Goal: Task Accomplishment & Management: Complete application form

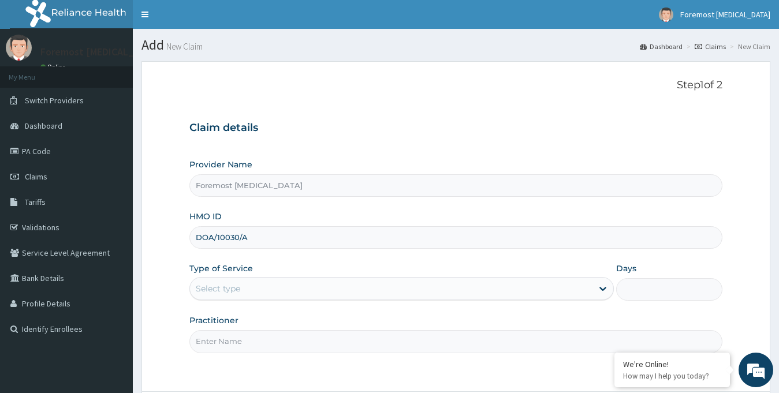
type input "DOA/10030/A"
click at [275, 277] on div "Select type" at bounding box center [401, 288] width 425 height 23
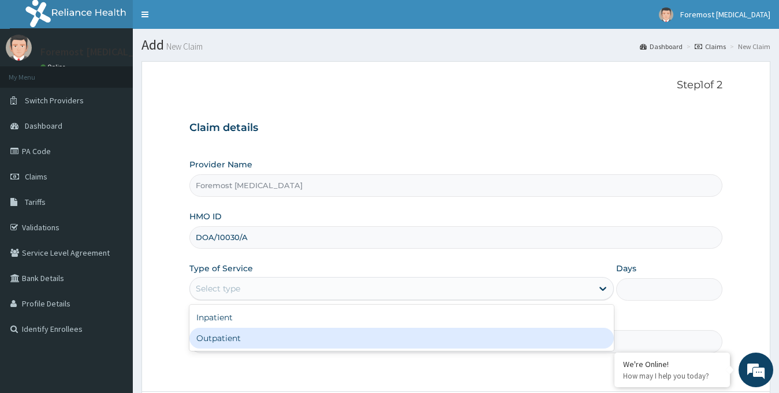
click at [240, 343] on div "Outpatient" at bounding box center [401, 338] width 425 height 21
type input "1"
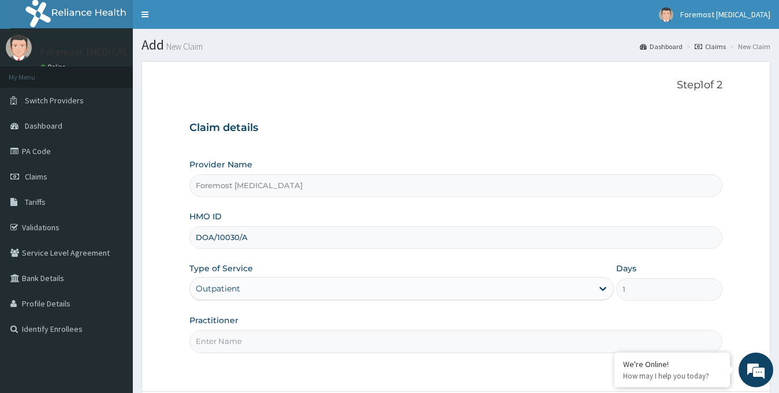
click at [221, 341] on input "Practitioner" at bounding box center [456, 341] width 534 height 23
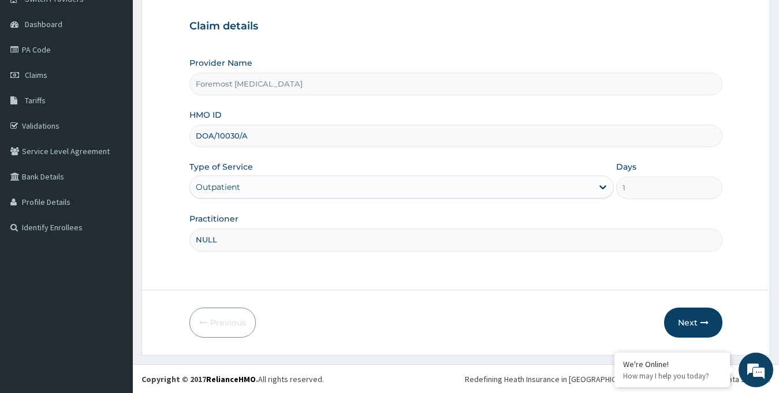
scroll to position [102, 0]
type input "NULL"
click at [679, 322] on button "Next" at bounding box center [693, 322] width 58 height 30
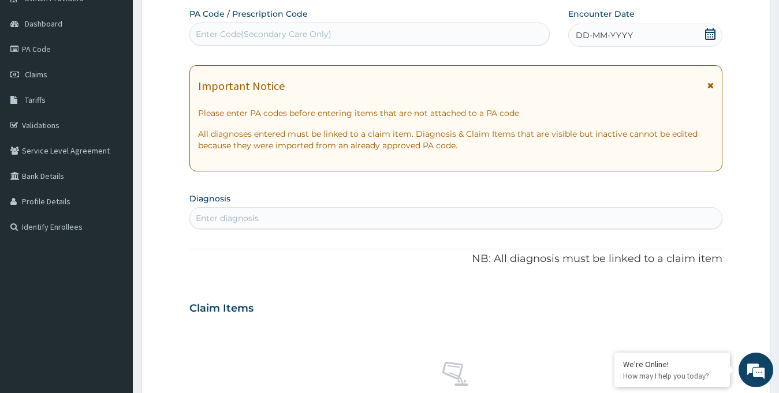
click at [307, 36] on div "Enter Code(Secondary Care Only)" at bounding box center [264, 34] width 136 height 12
click at [610, 34] on span "DD-MM-YYYY" at bounding box center [604, 35] width 57 height 12
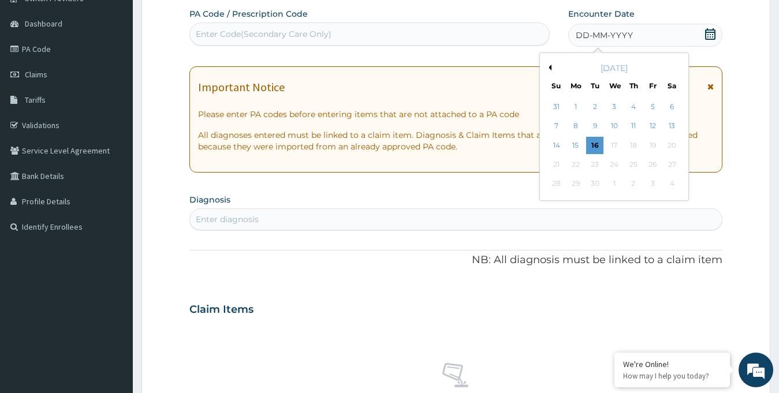
click at [553, 65] on div "[DATE]" at bounding box center [614, 68] width 139 height 12
click at [549, 66] on button "Previous Month" at bounding box center [549, 68] width 6 height 6
click at [591, 184] on div "26" at bounding box center [594, 184] width 17 height 17
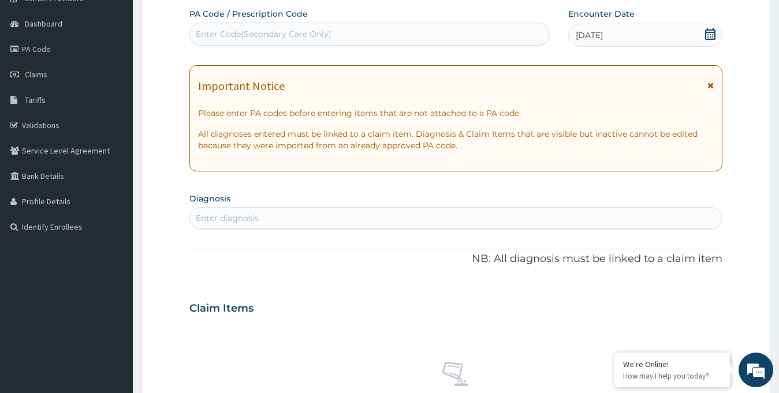
click at [366, 42] on div "Enter Code(Secondary Care Only)" at bounding box center [369, 34] width 359 height 18
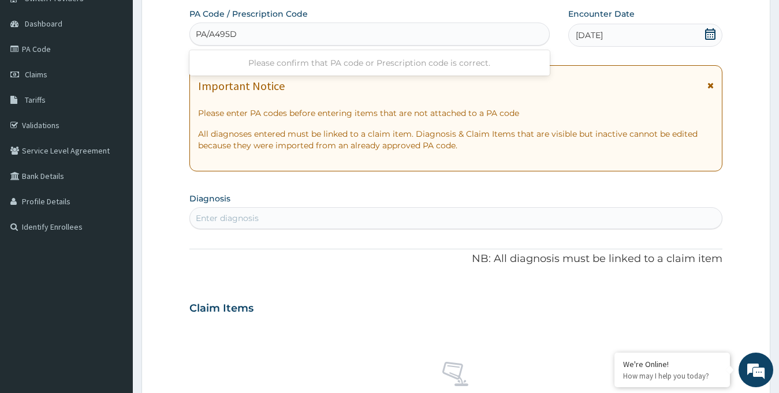
type input "PA/A495D0"
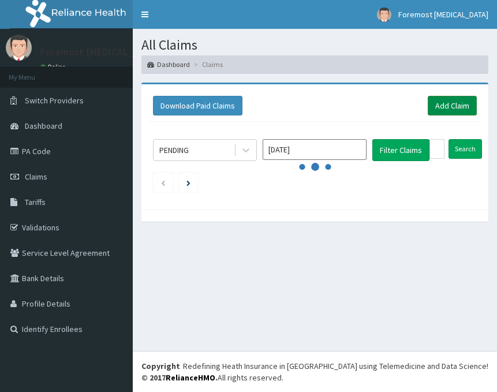
click at [462, 110] on link "Add Claim" at bounding box center [452, 106] width 49 height 20
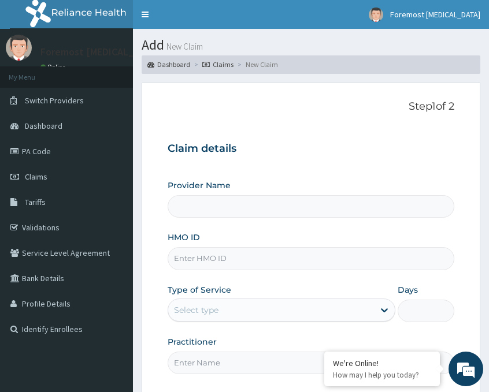
type input "Foremost [MEDICAL_DATA]"
click at [204, 266] on input "HMO ID" at bounding box center [310, 258] width 286 height 23
click at [269, 259] on input "HMO ID" at bounding box center [310, 258] width 286 height 23
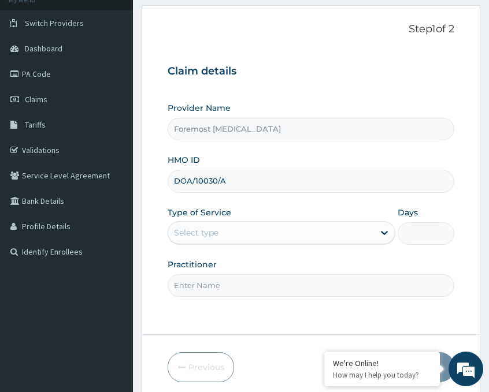
scroll to position [135, 0]
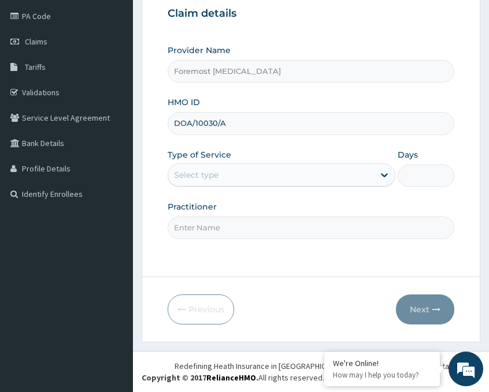
type input "DOA/10030/A"
click at [279, 172] on div "Select type" at bounding box center [271, 175] width 206 height 18
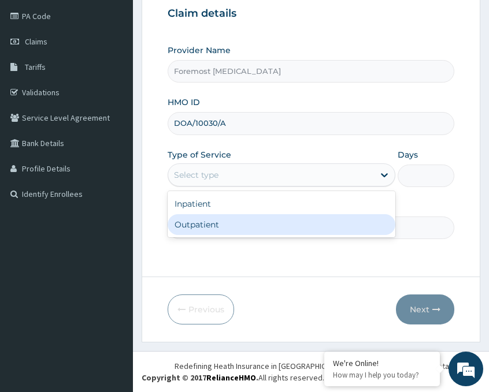
click at [258, 224] on div "Outpatient" at bounding box center [281, 224] width 228 height 21
type input "1"
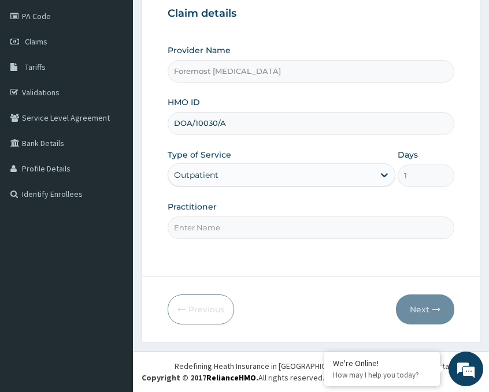
click at [256, 229] on input "Practitioner" at bounding box center [310, 228] width 286 height 23
type input "NULL"
click at [418, 308] on button "Next" at bounding box center [425, 310] width 58 height 30
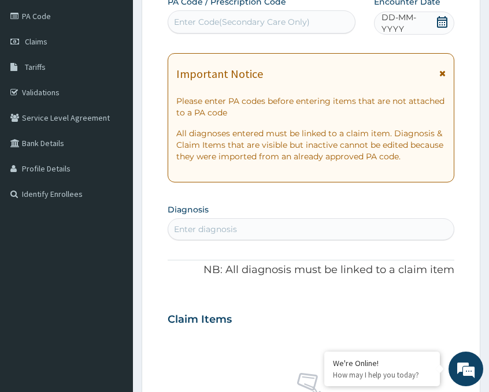
click at [395, 22] on span "DD-MM-YYYY" at bounding box center [408, 23] width 54 height 23
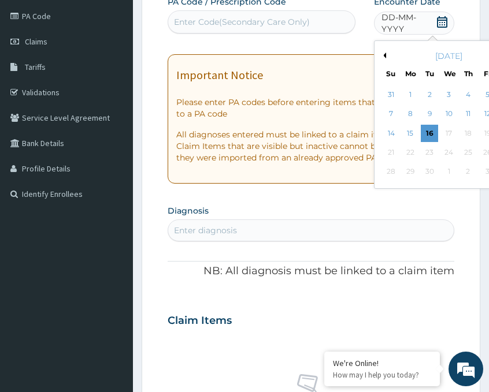
click at [383, 55] on button "Previous Month" at bounding box center [383, 56] width 6 height 6
click at [432, 172] on div "26" at bounding box center [428, 171] width 17 height 17
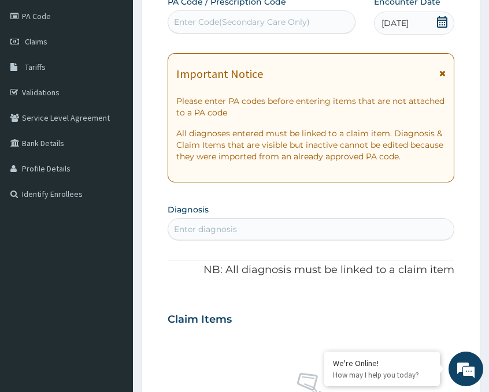
click at [219, 23] on div "Enter Code(Secondary Care Only)" at bounding box center [242, 22] width 136 height 12
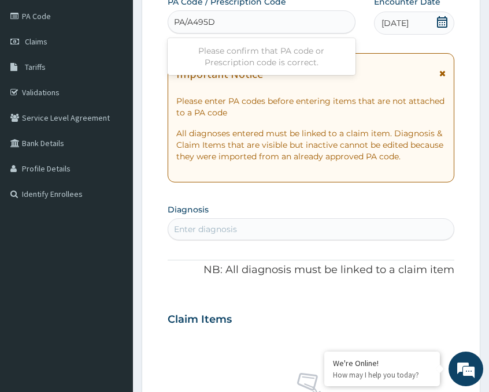
type input "PA/A495D0"
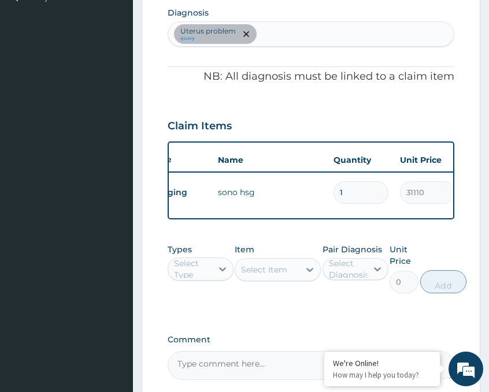
scroll to position [461, 0]
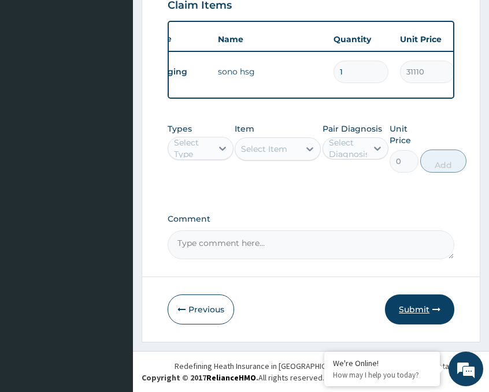
click at [410, 313] on button "Submit" at bounding box center [419, 310] width 69 height 30
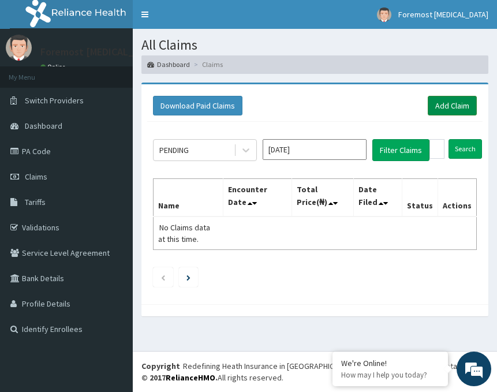
click at [445, 102] on link "Add Claim" at bounding box center [452, 106] width 49 height 20
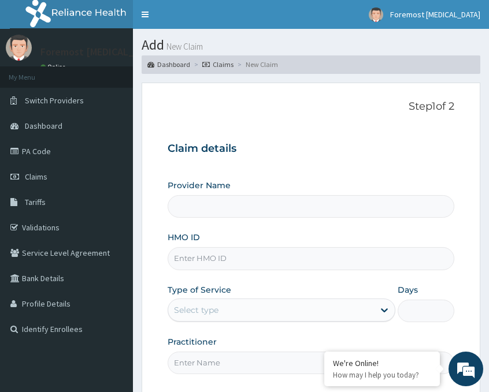
type input "Foremost [MEDICAL_DATA]"
click at [220, 260] on input "HMO ID" at bounding box center [310, 258] width 286 height 23
type input "CNS/10005/A"
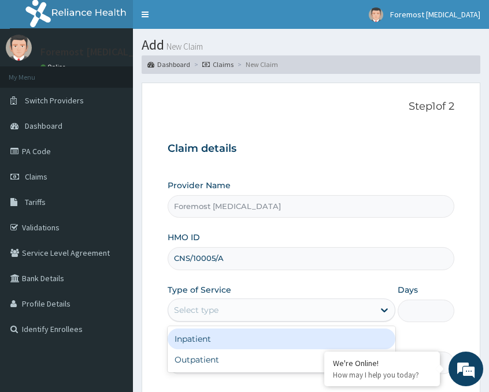
click at [229, 311] on div "Select type" at bounding box center [271, 310] width 206 height 18
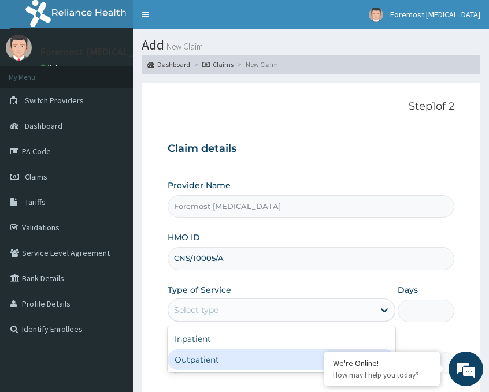
click at [204, 366] on div "Outpatient" at bounding box center [281, 359] width 228 height 21
type input "1"
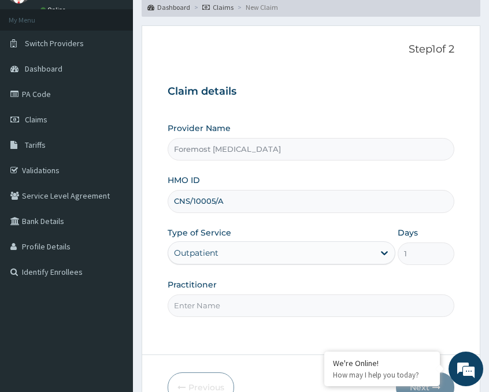
scroll to position [135, 0]
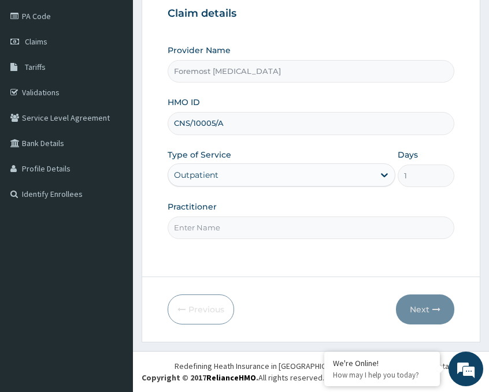
click at [257, 230] on input "Practitioner" at bounding box center [310, 228] width 286 height 23
type input "NULL"
click at [418, 311] on button "Next" at bounding box center [425, 310] width 58 height 30
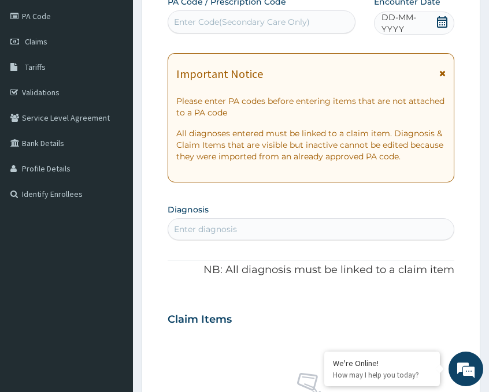
click at [393, 25] on span "DD-MM-YYYY" at bounding box center [408, 23] width 54 height 23
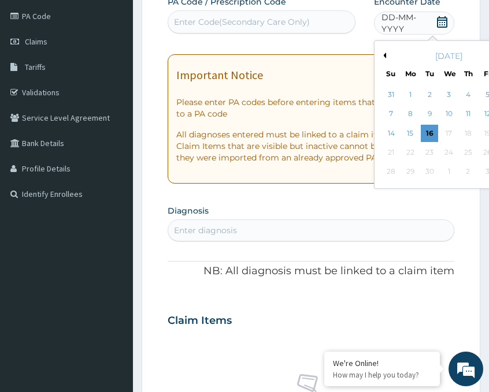
click at [383, 53] on button "Previous Month" at bounding box center [383, 56] width 6 height 6
click at [428, 170] on div "26" at bounding box center [428, 171] width 17 height 17
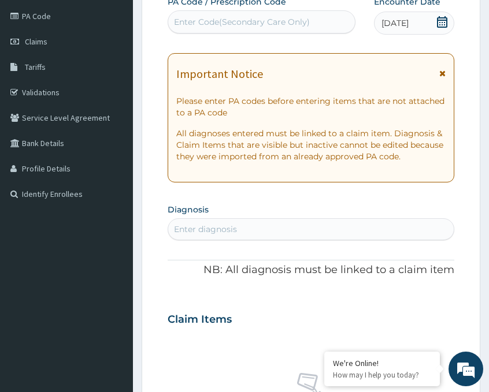
click at [302, 18] on div "Enter Code(Secondary Care Only)" at bounding box center [242, 22] width 136 height 12
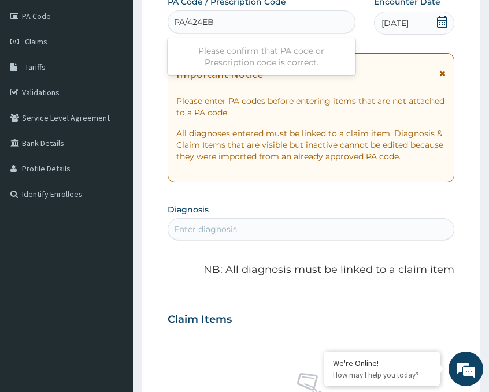
type input "PA/424EB6"
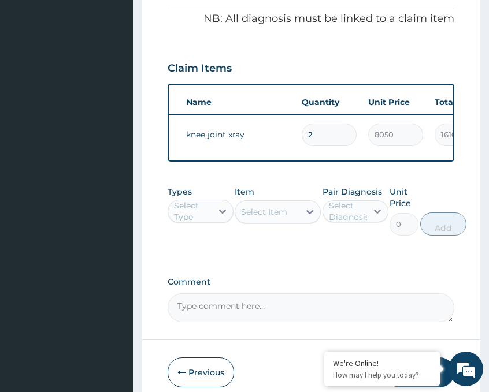
scroll to position [461, 0]
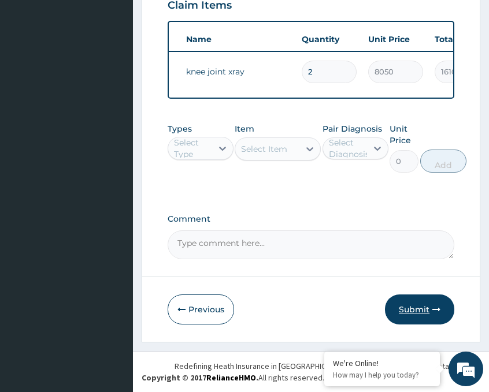
click at [418, 310] on button "Submit" at bounding box center [419, 310] width 69 height 30
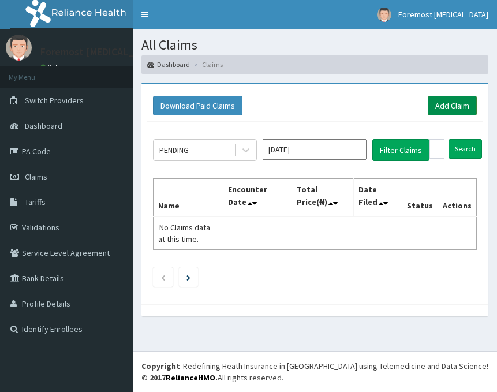
click at [458, 107] on link "Add Claim" at bounding box center [452, 106] width 49 height 20
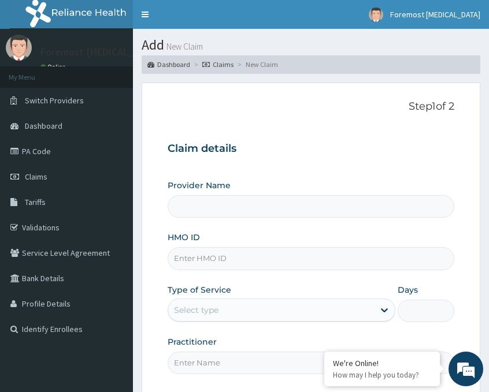
click at [247, 263] on input "HMO ID" at bounding box center [310, 258] width 286 height 23
type input "Foremost [MEDICAL_DATA]"
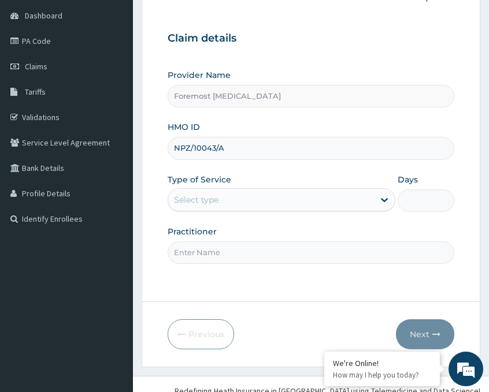
scroll to position [135, 0]
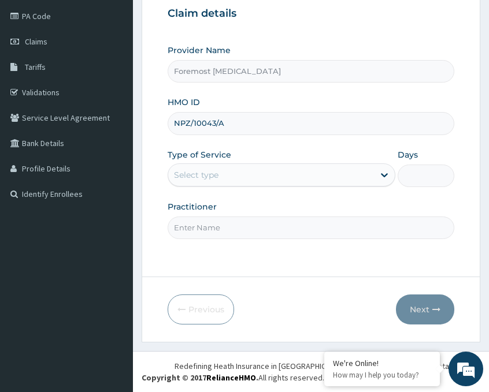
type input "NPZ/10043/A"
click at [269, 166] on div "Select type" at bounding box center [271, 175] width 206 height 18
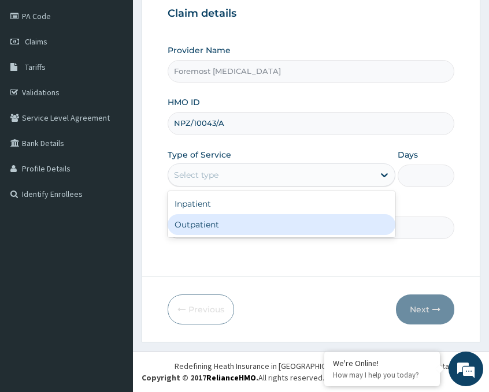
click at [221, 231] on div "Outpatient" at bounding box center [281, 224] width 228 height 21
type input "1"
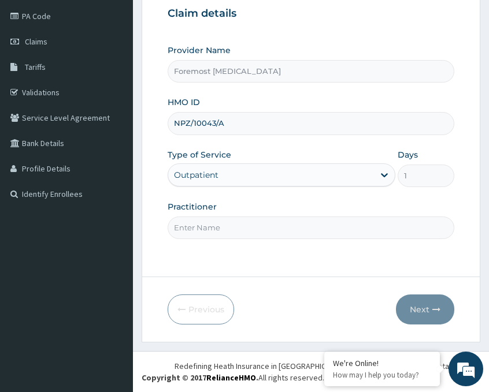
click at [196, 222] on input "Practitioner" at bounding box center [310, 228] width 286 height 23
paste input "NULL"
type input "NULL"
click at [417, 304] on button "Next" at bounding box center [425, 310] width 58 height 30
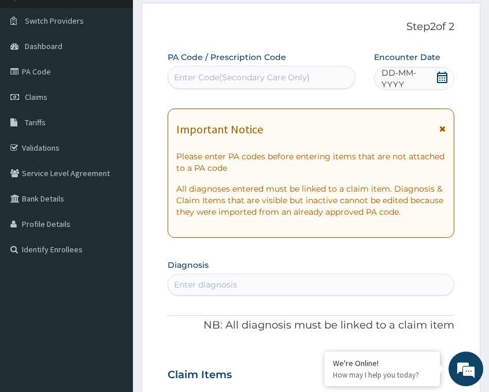
scroll to position [0, 0]
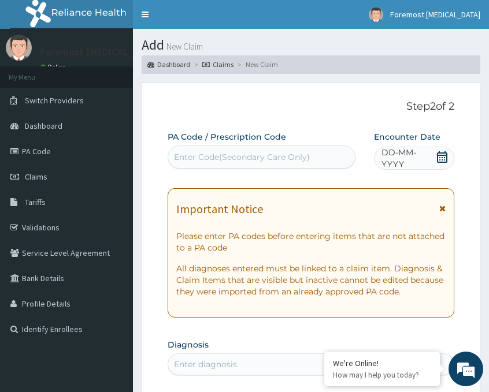
click at [403, 155] on span "DD-MM-YYYY" at bounding box center [408, 158] width 54 height 23
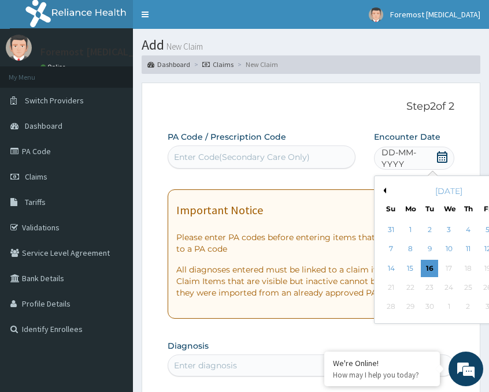
click at [383, 188] on button "Previous Month" at bounding box center [383, 191] width 6 height 6
click at [428, 308] on div "26" at bounding box center [428, 307] width 17 height 17
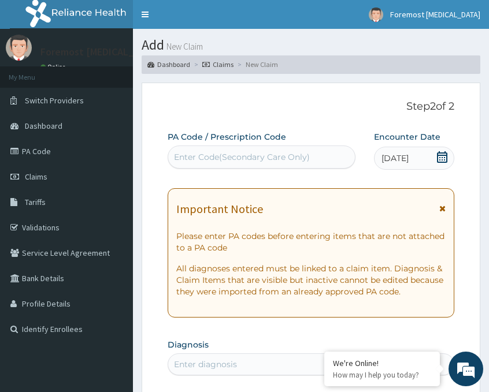
click at [278, 163] on div "Enter Code(Secondary Care Only)" at bounding box center [242, 157] width 136 height 12
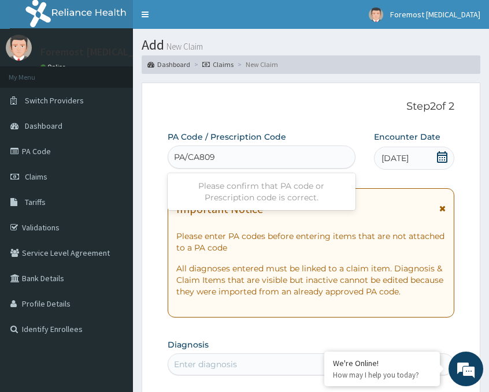
type input "PA/CA809B"
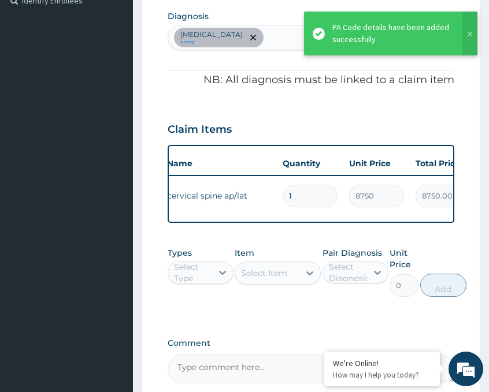
scroll to position [0, 84]
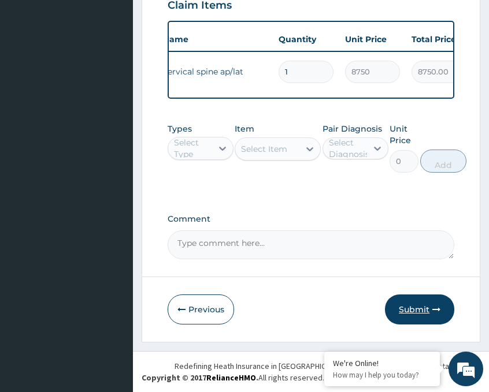
click at [397, 300] on button "Submit" at bounding box center [419, 310] width 69 height 30
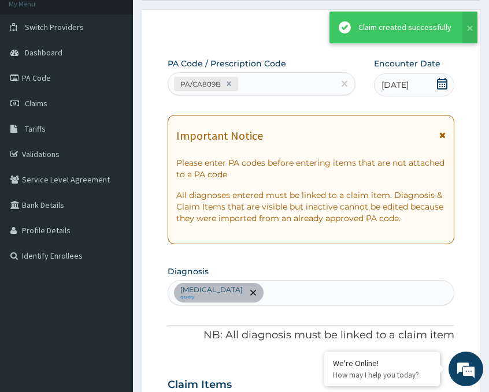
scroll to position [461, 0]
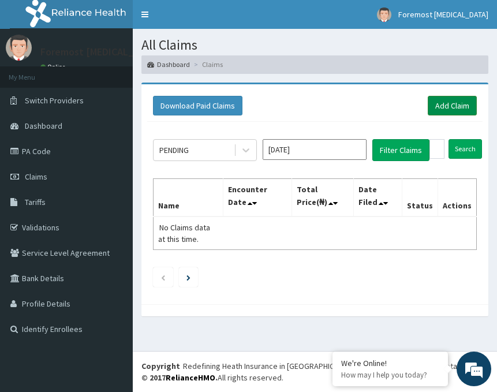
click at [457, 109] on link "Add Claim" at bounding box center [452, 106] width 49 height 20
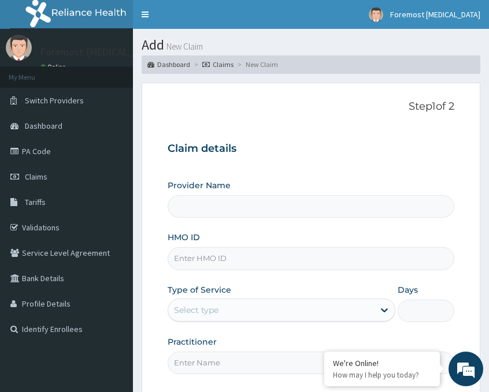
type input "Foremost [MEDICAL_DATA]"
click at [207, 267] on input "HMO ID" at bounding box center [310, 258] width 286 height 23
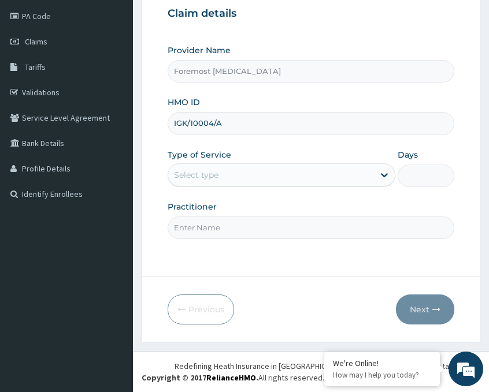
type input "IGK/10004/A"
click at [247, 177] on div "Select type" at bounding box center [271, 175] width 206 height 18
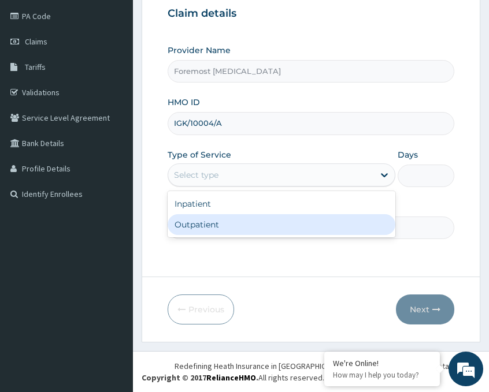
click at [217, 228] on div "Outpatient" at bounding box center [281, 224] width 228 height 21
type input "1"
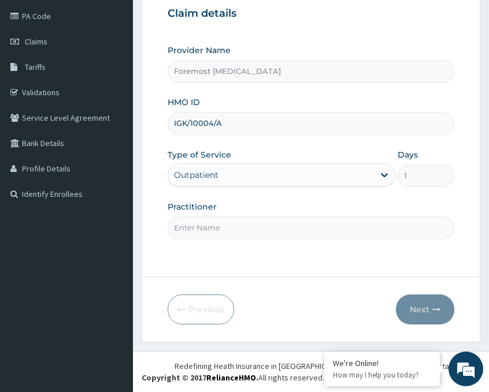
click at [208, 226] on input "Practitioner" at bounding box center [310, 228] width 286 height 23
paste input "NULL"
type input "NULL"
click at [422, 308] on button "Next" at bounding box center [425, 310] width 58 height 30
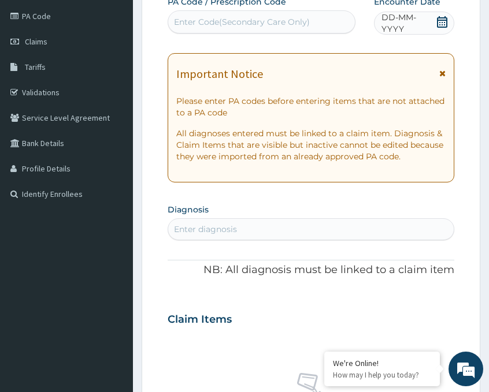
click at [388, 29] on span "DD-MM-YYYY" at bounding box center [408, 23] width 54 height 23
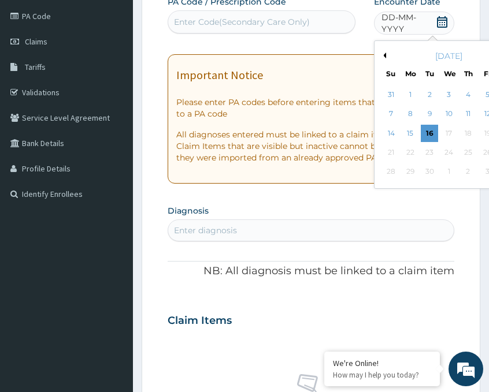
click at [386, 53] on div "[DATE]" at bounding box center [448, 56] width 139 height 12
click at [384, 54] on button "Previous Month" at bounding box center [383, 56] width 6 height 6
click at [413, 173] on div "25" at bounding box center [409, 171] width 17 height 17
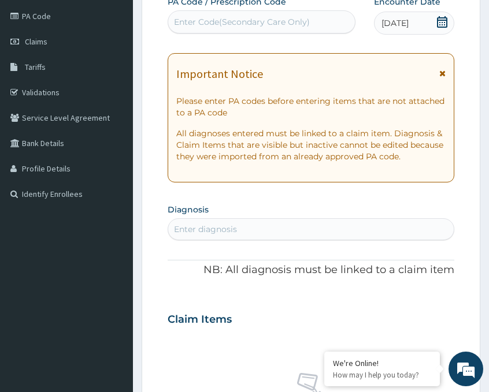
click at [256, 21] on div "Enter Code(Secondary Care Only)" at bounding box center [242, 22] width 136 height 12
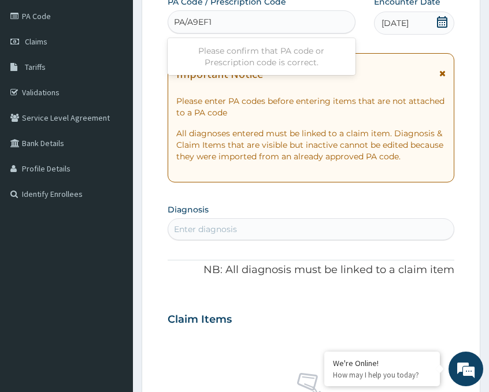
type input "PA/A9EF15"
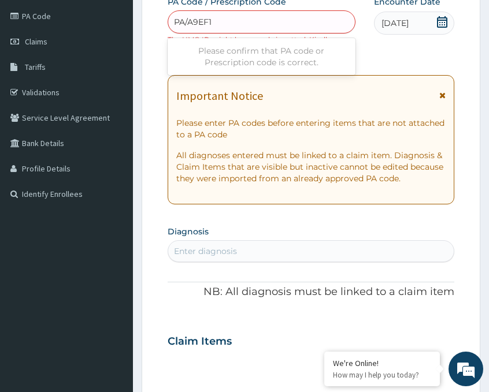
type input "PA/A9EF15"
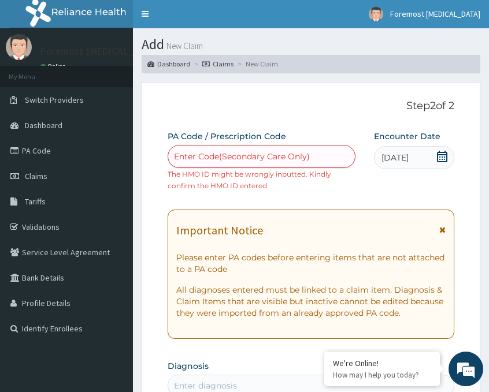
scroll to position [0, 0]
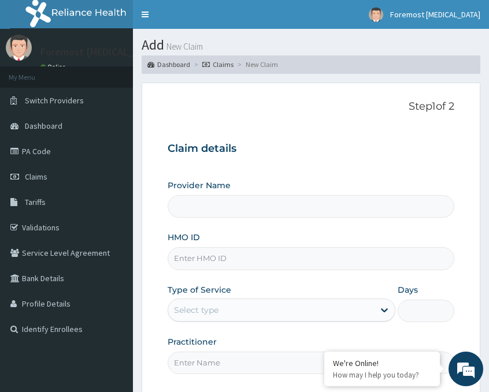
click at [244, 266] on input "HMO ID" at bounding box center [310, 258] width 286 height 23
type input "Foremost [MEDICAL_DATA]"
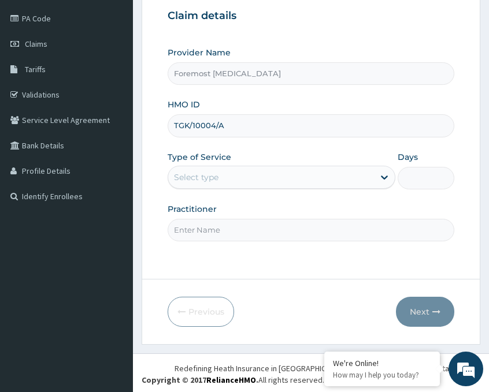
scroll to position [135, 0]
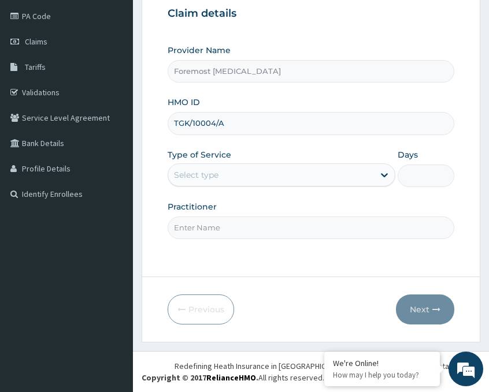
type input "TGK/10004/A"
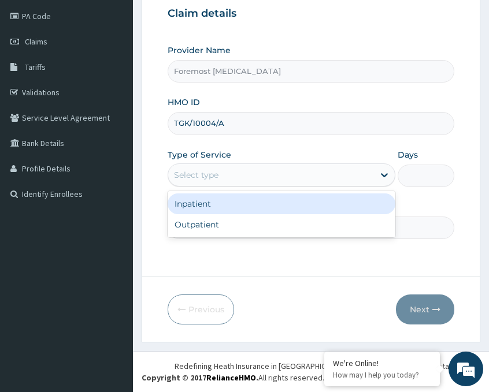
drag, startPoint x: 278, startPoint y: 180, endPoint x: 231, endPoint y: 225, distance: 64.5
click at [231, 187] on div "option Inpatient focused, 1 of 2. 2 results available. Use Up and Down to choos…" at bounding box center [281, 174] width 228 height 23
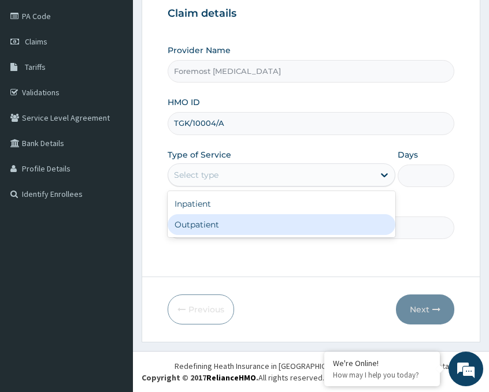
click at [231, 225] on div "Outpatient" at bounding box center [281, 224] width 228 height 21
type input "1"
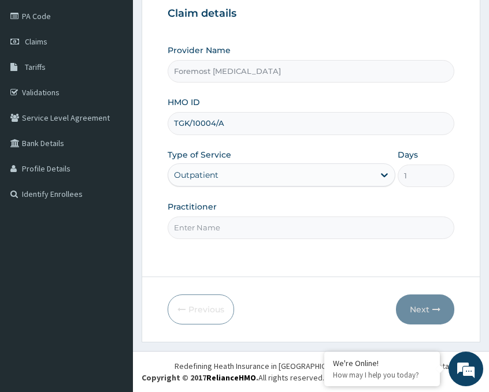
click at [212, 224] on input "Practitioner" at bounding box center [310, 228] width 286 height 23
paste input "NULL"
type input "NULL"
click at [417, 308] on button "Next" at bounding box center [425, 310] width 58 height 30
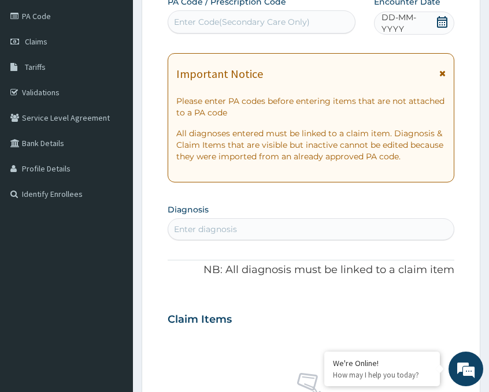
click at [405, 24] on span "DD-MM-YYYY" at bounding box center [408, 23] width 54 height 23
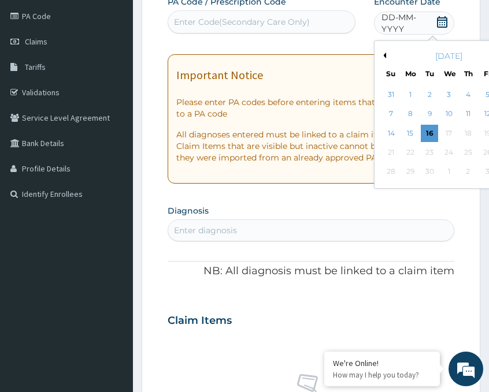
click at [383, 53] on button "Previous Month" at bounding box center [383, 56] width 6 height 6
click at [406, 170] on div "25" at bounding box center [409, 171] width 17 height 17
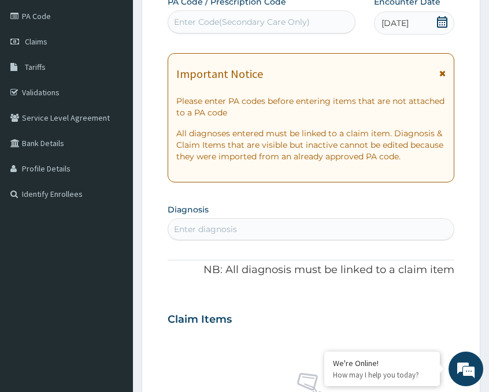
click at [269, 16] on div "Enter Code(Secondary Care Only)" at bounding box center [261, 22] width 187 height 18
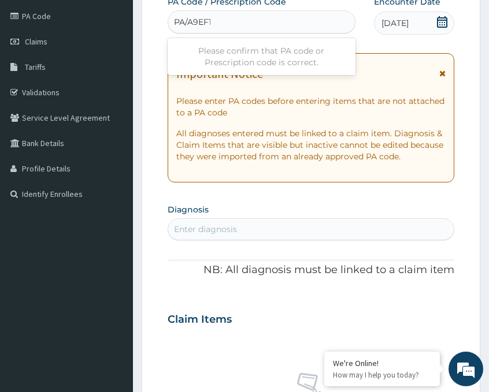
type input "PA/A9EF15"
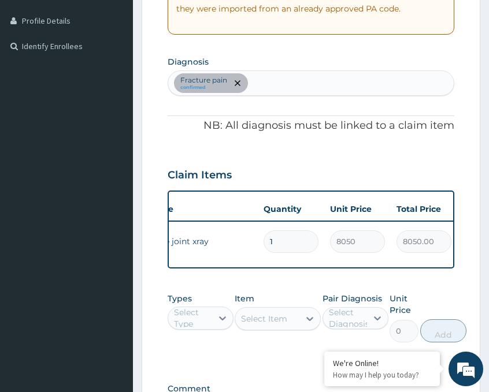
scroll to position [461, 0]
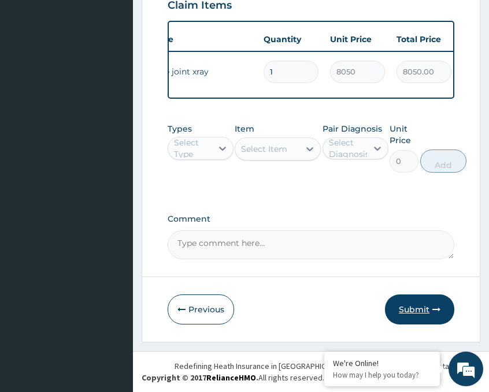
click at [414, 311] on button "Submit" at bounding box center [419, 310] width 69 height 30
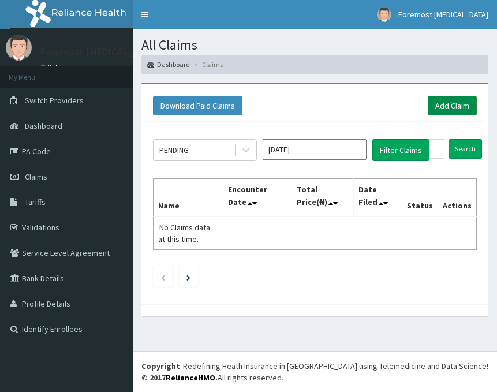
click at [448, 108] on link "Add Claim" at bounding box center [452, 106] width 49 height 20
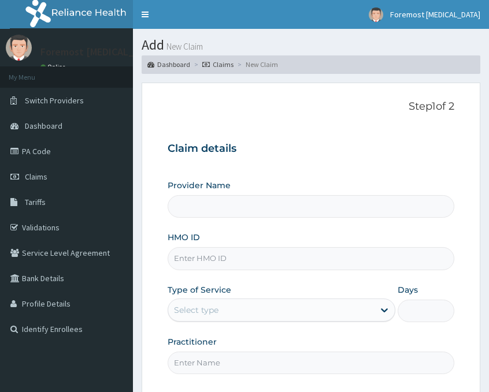
type input "Foremost [MEDICAL_DATA]"
click at [280, 263] on input "HMO ID" at bounding box center [310, 258] width 286 height 23
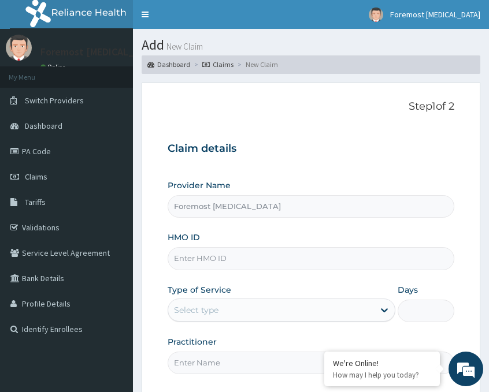
click at [209, 254] on input "HMO ID" at bounding box center [310, 258] width 286 height 23
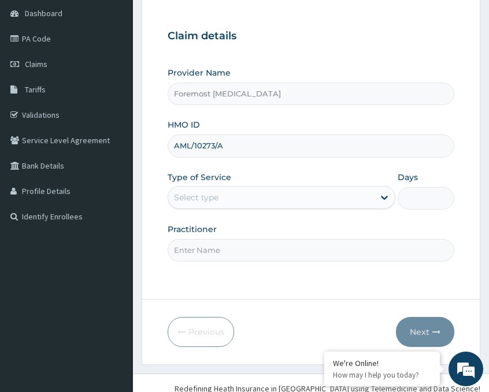
scroll to position [135, 0]
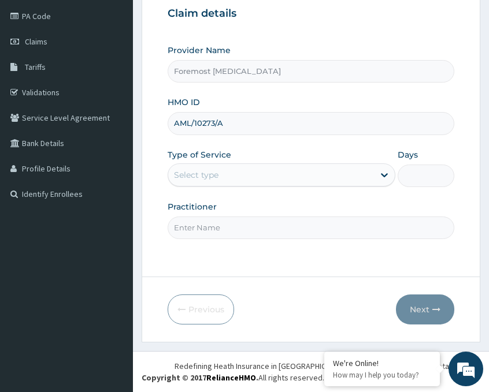
type input "AML/10273/A"
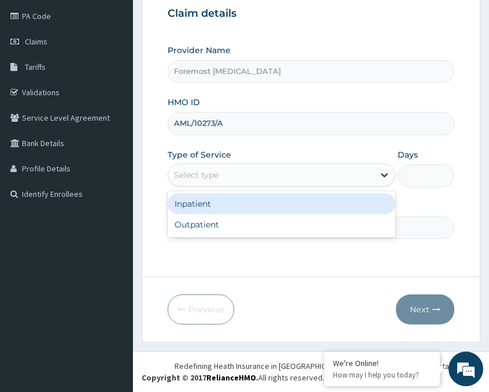
drag, startPoint x: 267, startPoint y: 174, endPoint x: 224, endPoint y: 230, distance: 70.0
click at [224, 187] on div "option Inpatient focused, 1 of 2. 2 results available. Use Up and Down to choos…" at bounding box center [281, 174] width 228 height 23
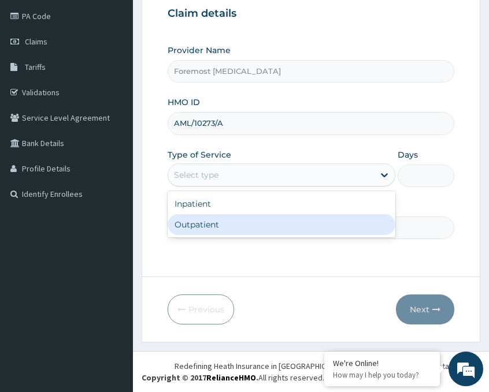
click at [224, 230] on div "Outpatient" at bounding box center [281, 224] width 228 height 21
type input "1"
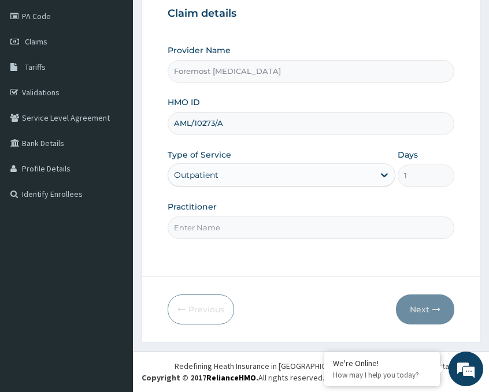
click at [205, 236] on input "Practitioner" at bounding box center [310, 228] width 286 height 23
paste input "NULL"
type input "NULL"
click at [427, 307] on button "Next" at bounding box center [425, 310] width 58 height 30
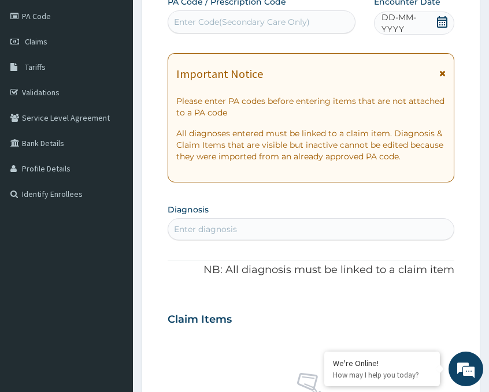
click at [396, 23] on span "DD-MM-YYYY" at bounding box center [408, 23] width 54 height 23
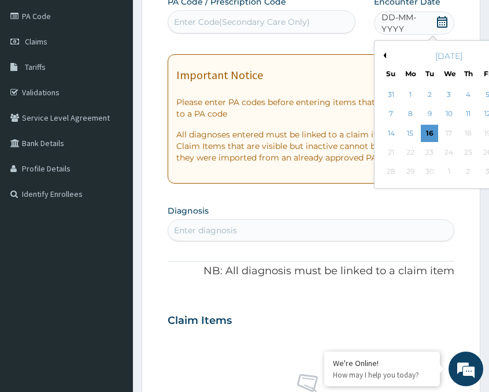
click at [385, 56] on button "Previous Month" at bounding box center [383, 56] width 6 height 6
click at [408, 166] on div "25" at bounding box center [409, 171] width 17 height 17
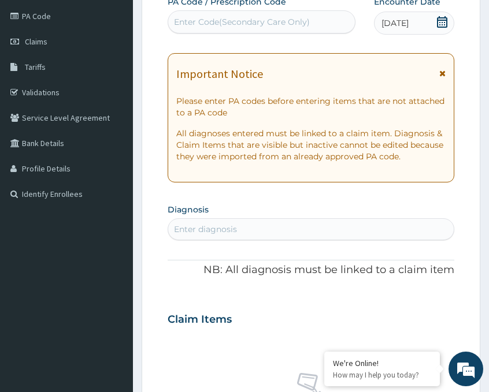
click at [280, 25] on div "Enter Code(Secondary Care Only)" at bounding box center [242, 22] width 136 height 12
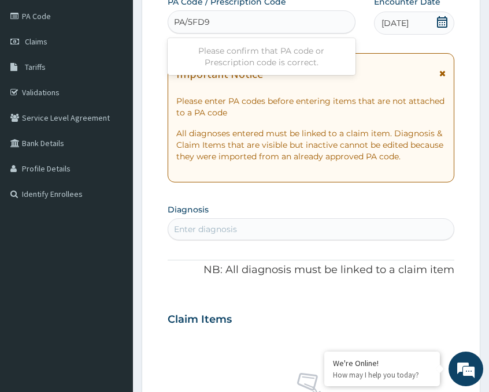
type input "PA/5FD9E0"
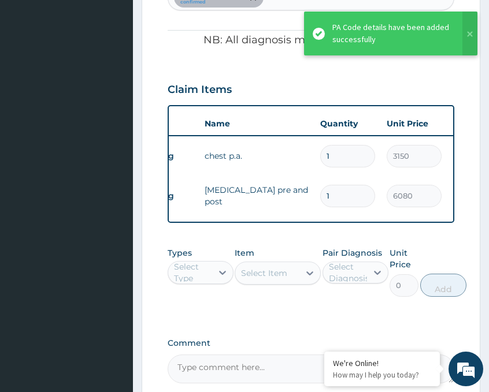
scroll to position [0, 44]
click at [218, 278] on icon at bounding box center [223, 273] width 12 height 12
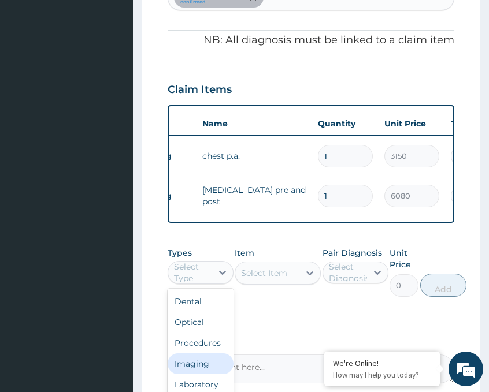
click at [194, 373] on div "Imaging" at bounding box center [200, 363] width 66 height 21
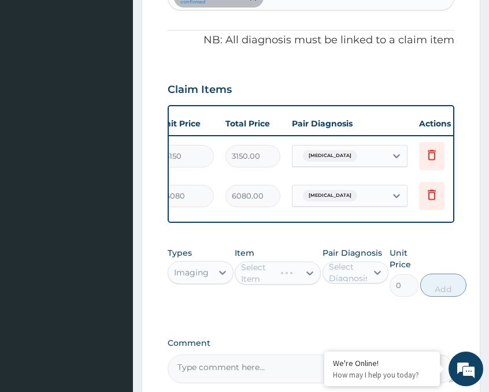
scroll to position [0, 293]
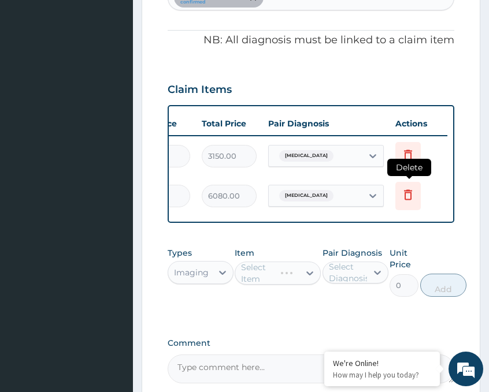
click at [412, 202] on icon at bounding box center [407, 196] width 25 height 28
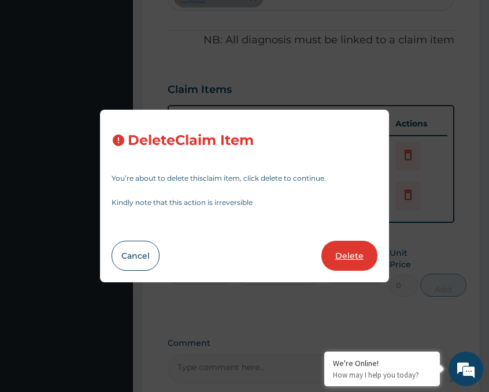
click at [351, 255] on button "Delete" at bounding box center [349, 256] width 56 height 30
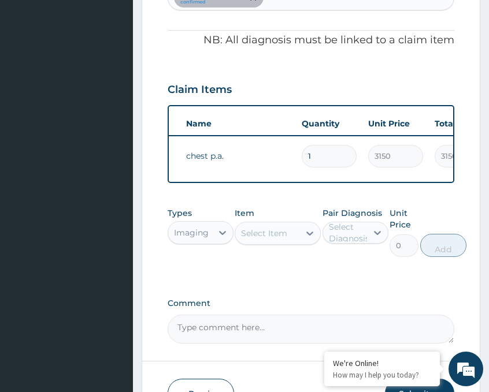
scroll to position [0, 62]
click at [295, 241] on div "Select Item" at bounding box center [267, 233] width 64 height 18
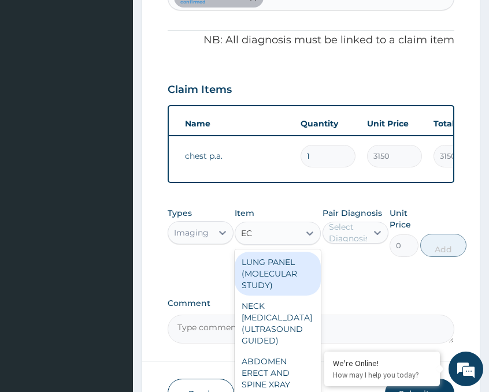
type input "ECG"
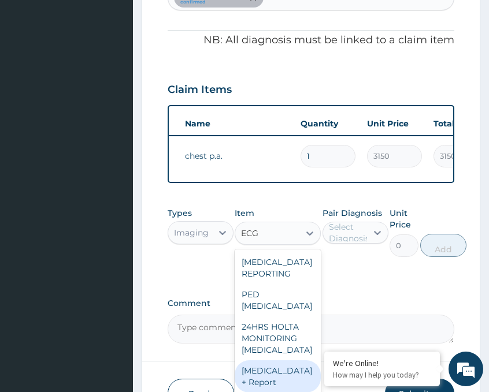
type input "6230"
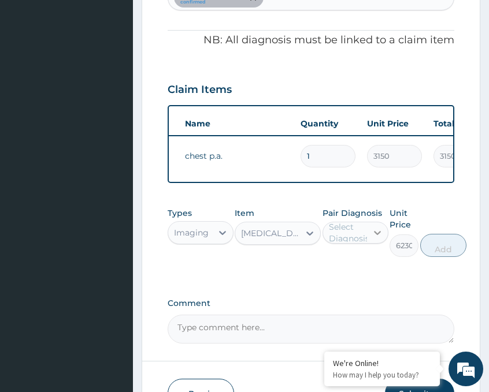
click at [370, 243] on div at bounding box center [377, 232] width 21 height 21
click at [349, 267] on label "Chest pain" at bounding box center [367, 261] width 52 height 12
checkbox input "true"
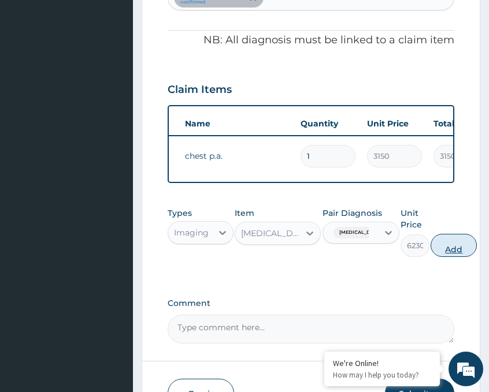
click at [437, 257] on button "Add" at bounding box center [453, 245] width 46 height 23
type input "0"
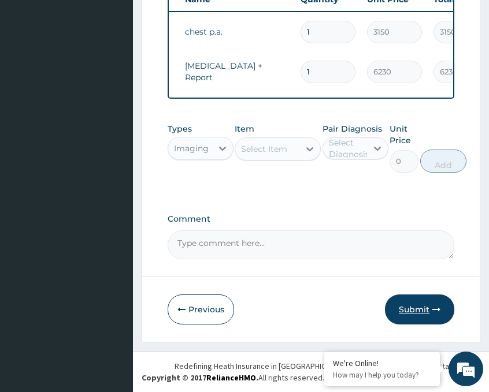
click at [416, 303] on button "Submit" at bounding box center [419, 310] width 69 height 30
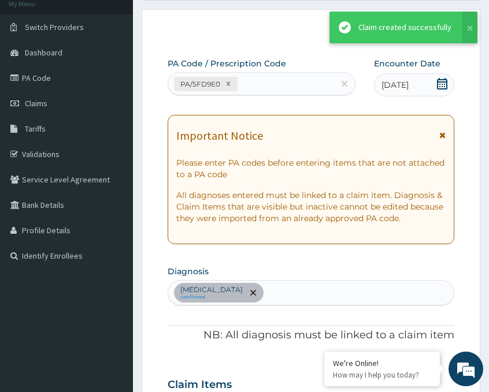
scroll to position [501, 0]
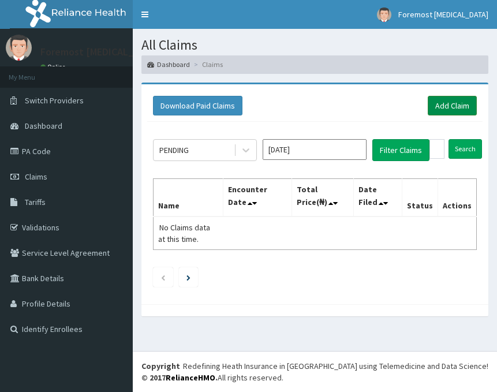
click at [445, 107] on link "Add Claim" at bounding box center [452, 106] width 49 height 20
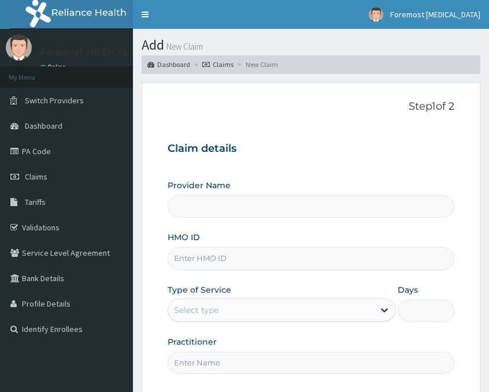
type input "Foremost [MEDICAL_DATA]"
click at [225, 260] on input "HMO ID" at bounding box center [310, 258] width 286 height 23
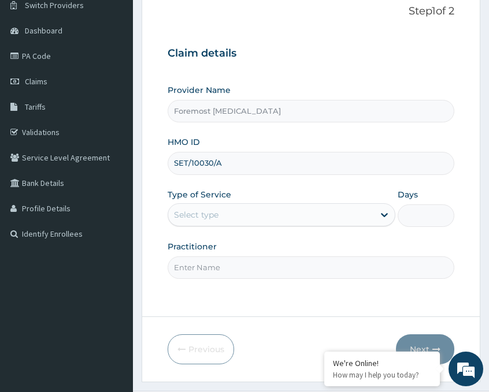
scroll to position [135, 0]
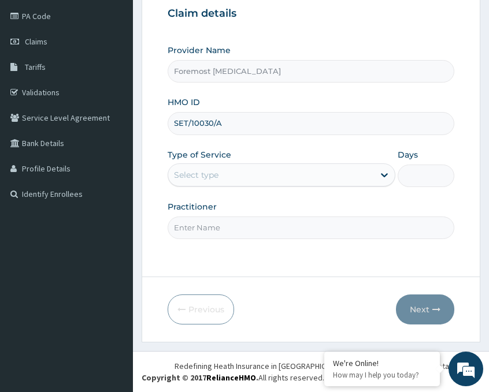
type input "SET/10030/A"
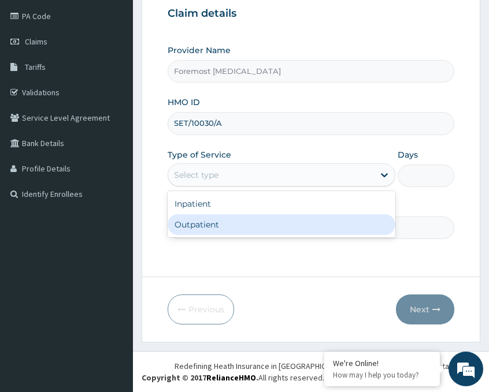
drag, startPoint x: 295, startPoint y: 173, endPoint x: 228, endPoint y: 221, distance: 82.0
click at [228, 187] on div "option Outpatient focused, 2 of 2. 2 results available. Use Up and Down to choo…" at bounding box center [281, 174] width 228 height 23
click at [228, 221] on div "Outpatient" at bounding box center [281, 224] width 228 height 21
type input "1"
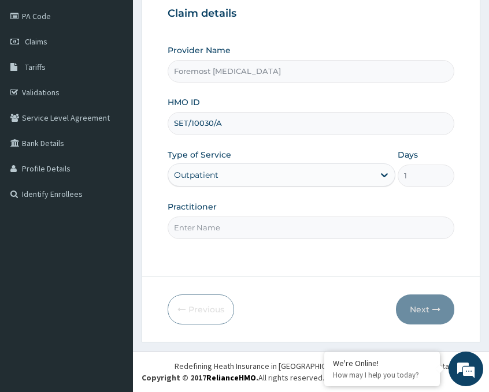
click at [208, 228] on input "Practitioner" at bounding box center [310, 228] width 286 height 23
paste input "NULL"
type input "NULL"
click at [421, 307] on button "Next" at bounding box center [425, 310] width 58 height 30
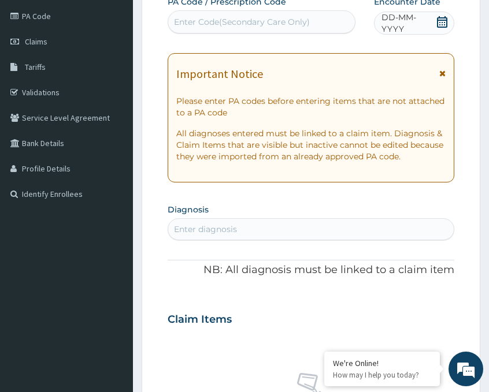
click at [402, 20] on span "DD-MM-YYYY" at bounding box center [408, 23] width 54 height 23
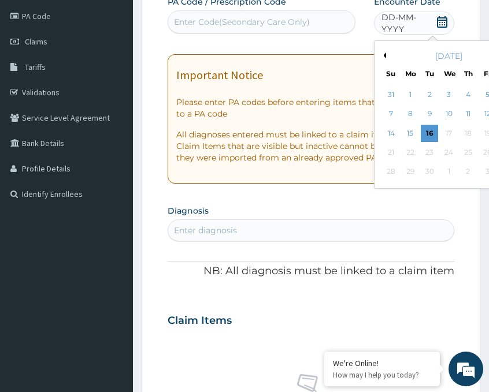
click at [383, 54] on button "Previous Month" at bounding box center [383, 56] width 6 height 6
click at [412, 169] on div "25" at bounding box center [409, 171] width 17 height 17
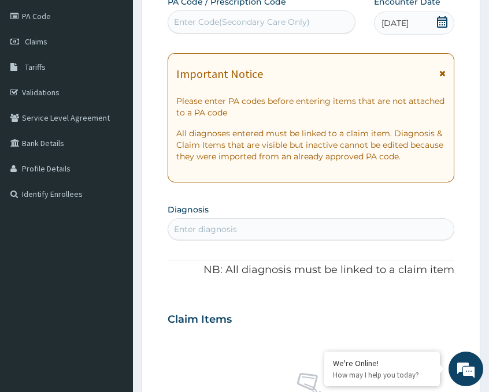
click at [231, 20] on div "Enter Code(Secondary Care Only)" at bounding box center [242, 22] width 136 height 12
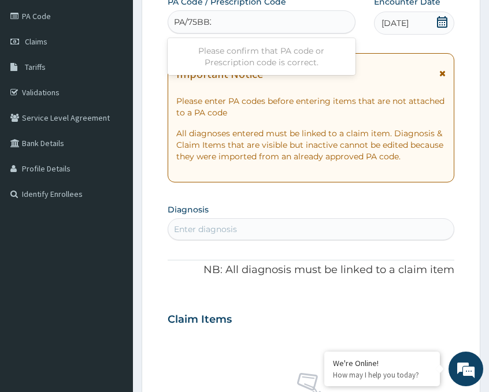
type input "PA/75BB29"
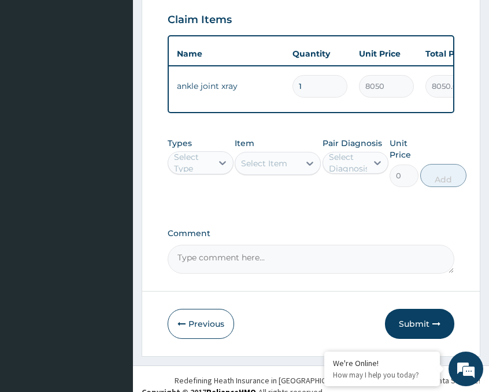
scroll to position [461, 0]
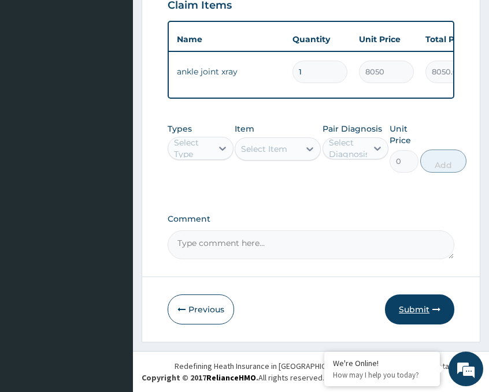
click at [414, 310] on button "Submit" at bounding box center [419, 310] width 69 height 30
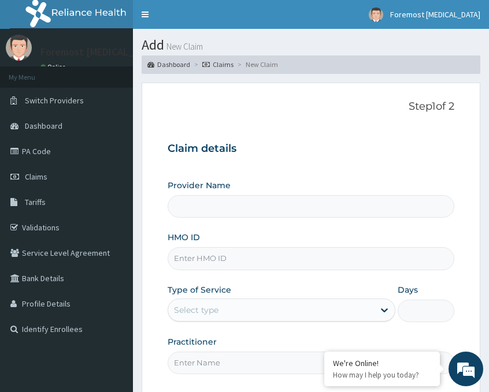
click at [195, 269] on input "HMO ID" at bounding box center [310, 258] width 286 height 23
type input "R"
type input "Foremost [MEDICAL_DATA]"
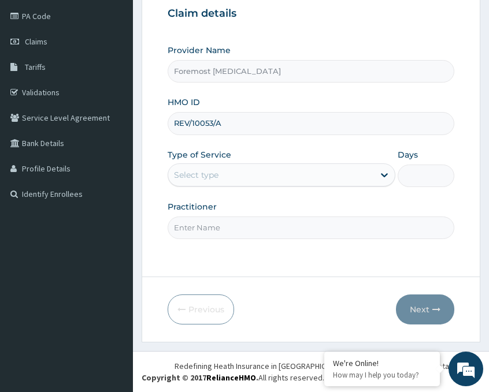
type input "REV/10053/A"
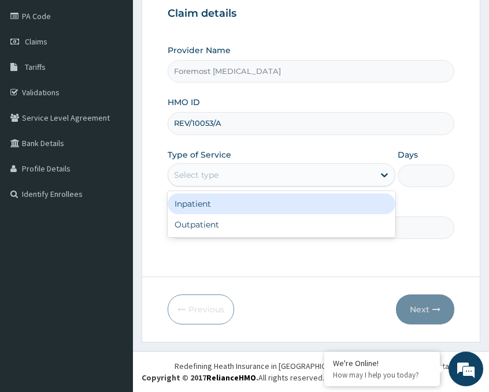
drag, startPoint x: 284, startPoint y: 174, endPoint x: 225, endPoint y: 233, distance: 83.3
click at [225, 187] on div "option Inpatient focused, 1 of 2. 2 results available. Use Up and Down to choos…" at bounding box center [281, 174] width 228 height 23
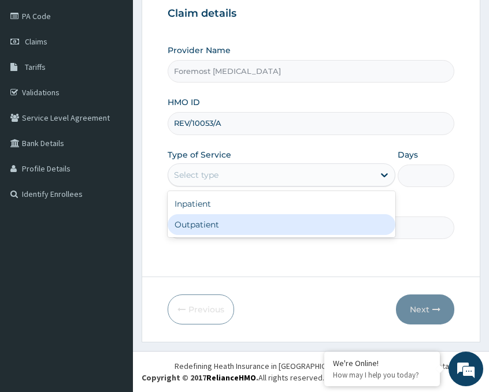
click at [225, 233] on div "Outpatient" at bounding box center [281, 224] width 228 height 21
type input "1"
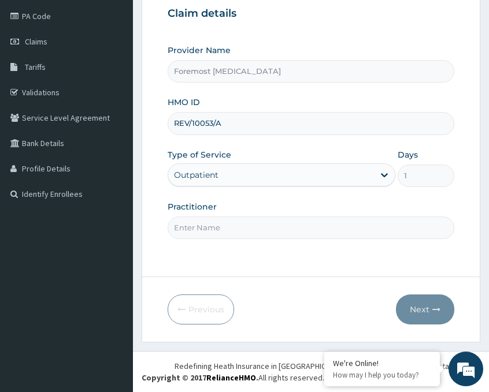
click at [207, 229] on input "Practitioner" at bounding box center [310, 228] width 286 height 23
paste input "NULL"
type input "NULL"
click at [418, 307] on button "Next" at bounding box center [425, 310] width 58 height 30
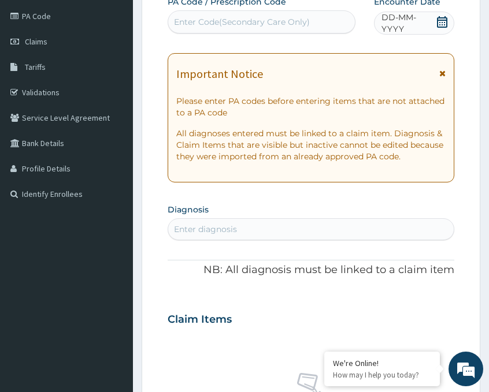
click at [407, 23] on span "DD-MM-YYYY" at bounding box center [408, 23] width 54 height 23
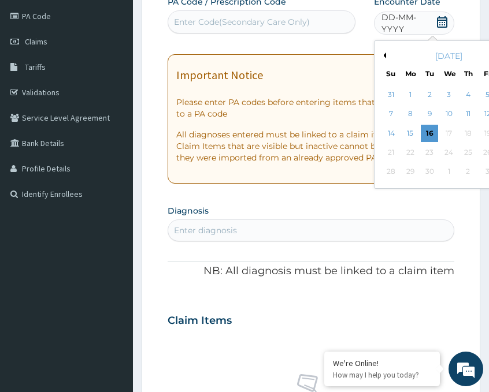
click at [385, 55] on button "Previous Month" at bounding box center [383, 56] width 6 height 6
click at [446, 173] on div "27" at bounding box center [447, 171] width 17 height 17
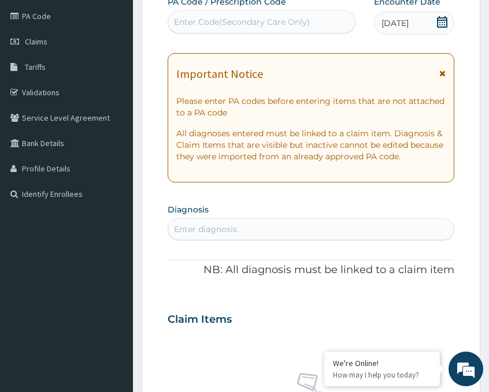
click at [245, 13] on div "Enter Code(Secondary Care Only)" at bounding box center [261, 22] width 187 height 18
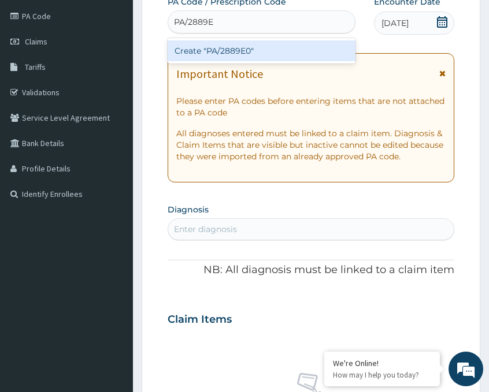
type input "PA/2889E0"
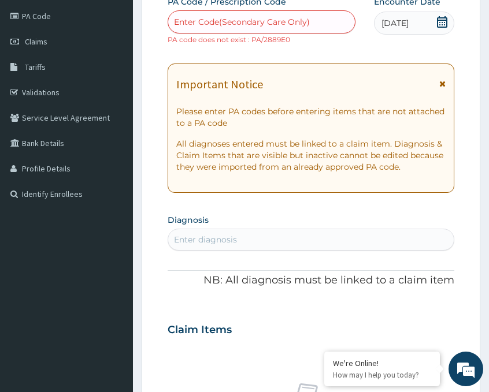
paste input "PA/2889E0"
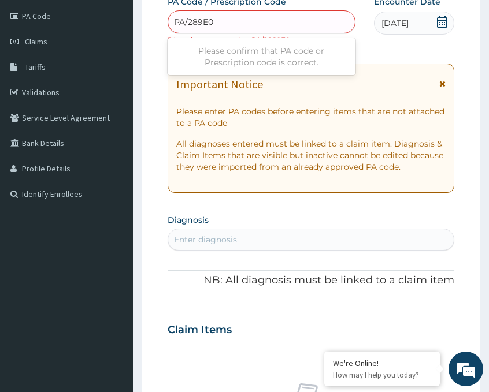
type input "PA/2389E0"
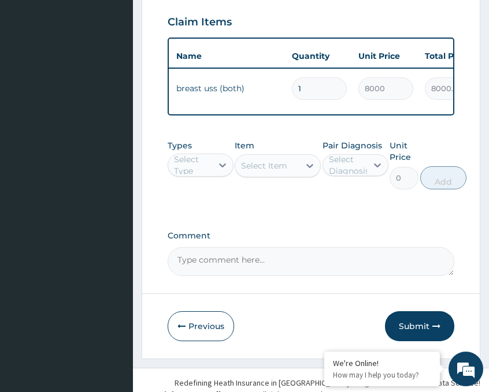
scroll to position [461, 0]
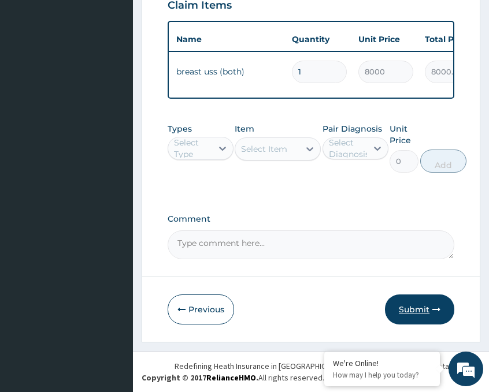
click at [417, 306] on button "Submit" at bounding box center [419, 310] width 69 height 30
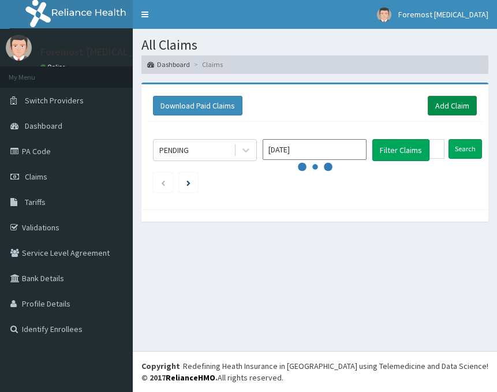
click at [442, 102] on link "Add Claim" at bounding box center [452, 106] width 49 height 20
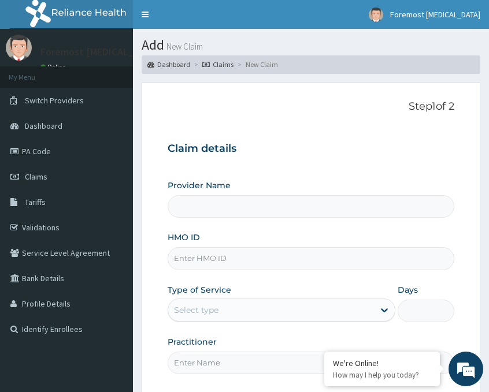
click at [217, 263] on input "HMO ID" at bounding box center [310, 258] width 286 height 23
type input "Foremost [MEDICAL_DATA]"
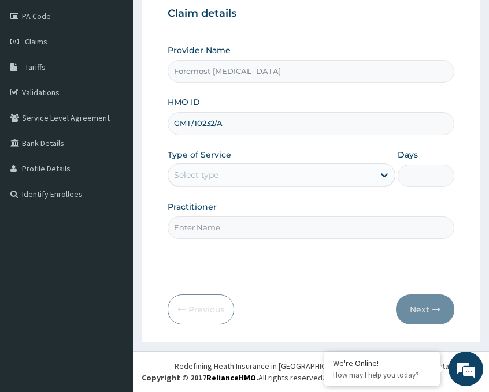
type input "GMT/10232/A"
click at [277, 176] on div "Select type" at bounding box center [271, 175] width 206 height 18
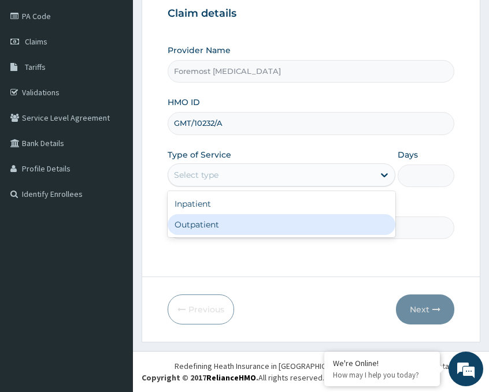
click at [230, 228] on div "Outpatient" at bounding box center [281, 224] width 228 height 21
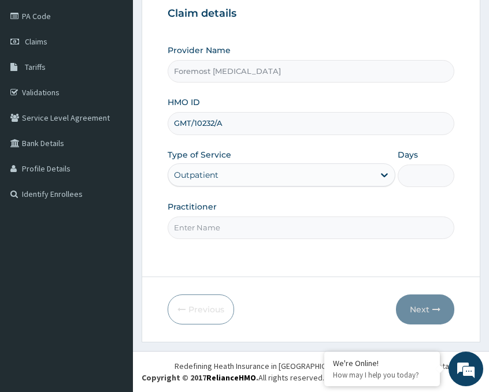
type input "1"
click at [214, 226] on input "Practitioner" at bounding box center [310, 228] width 286 height 23
type input "NULL"
click at [418, 314] on button "Next" at bounding box center [425, 310] width 58 height 30
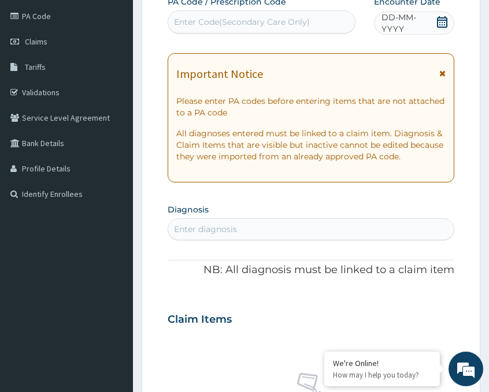
click at [401, 27] on span "DD-MM-YYYY" at bounding box center [408, 23] width 54 height 23
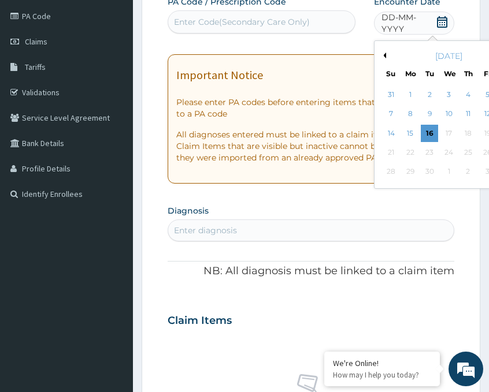
click at [384, 54] on button "Previous Month" at bounding box center [383, 56] width 6 height 6
click at [445, 167] on div "27" at bounding box center [447, 171] width 17 height 17
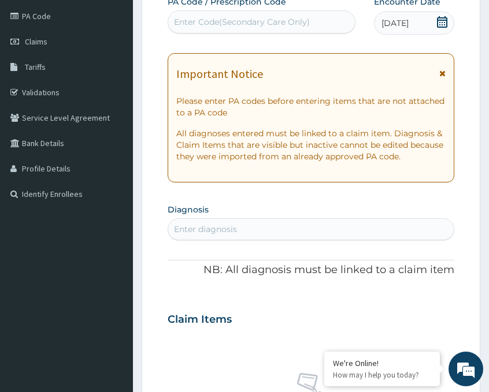
click at [319, 27] on div "Enter Code(Secondary Care Only)" at bounding box center [261, 22] width 187 height 18
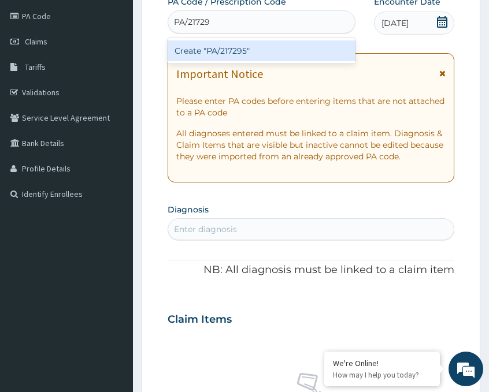
type input "PA/217295"
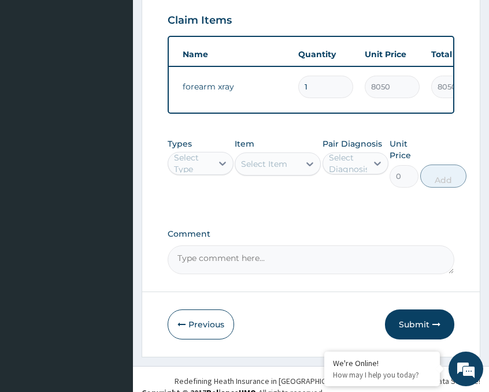
scroll to position [461, 0]
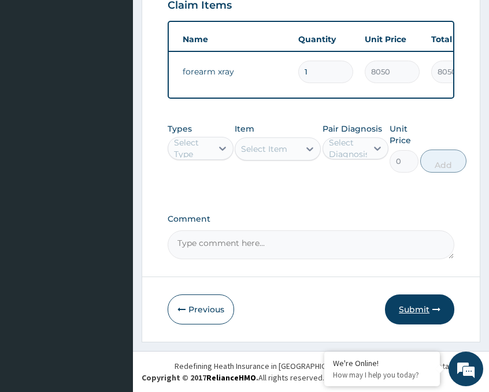
click at [412, 304] on button "Submit" at bounding box center [419, 310] width 69 height 30
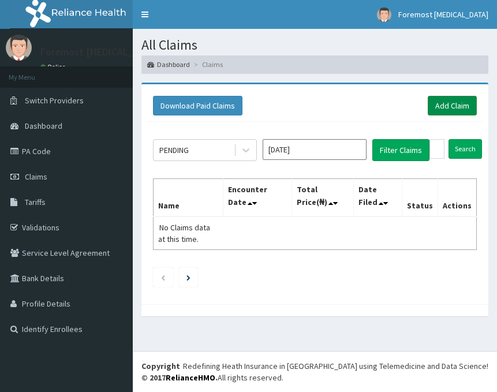
click at [437, 99] on link "Add Claim" at bounding box center [452, 106] width 49 height 20
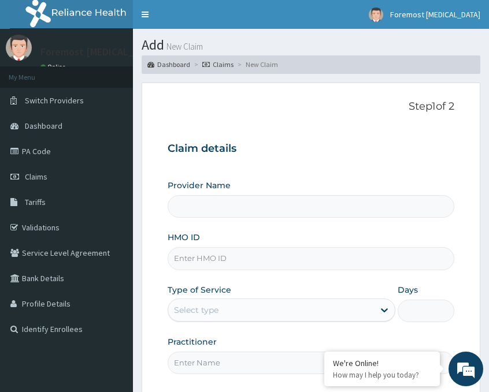
type input "Foremost [MEDICAL_DATA]"
click at [241, 263] on input "HMO ID" at bounding box center [310, 258] width 286 height 23
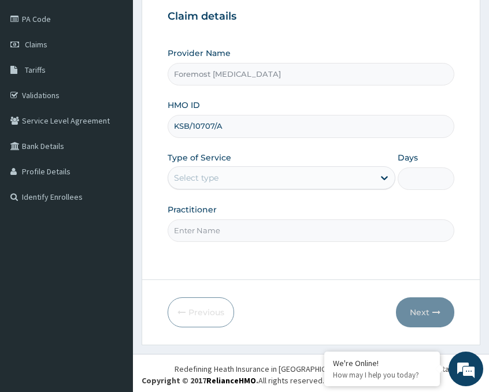
scroll to position [135, 0]
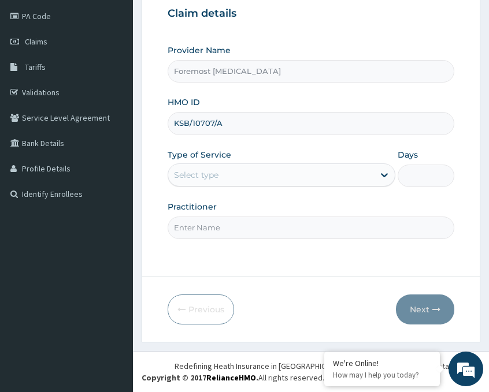
type input "KSB/10707/A"
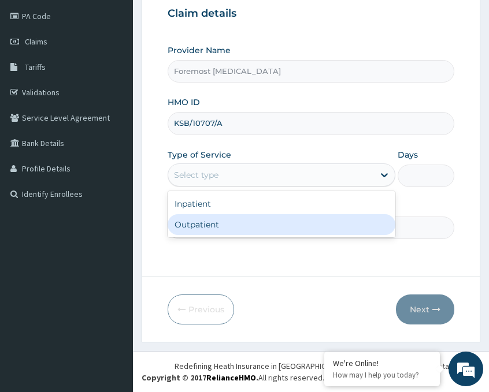
drag, startPoint x: 251, startPoint y: 177, endPoint x: 214, endPoint y: 227, distance: 62.4
click at [214, 187] on div "option Outpatient focused, 2 of 2. 2 results available. Use Up and Down to choo…" at bounding box center [281, 174] width 228 height 23
click at [214, 227] on div "Outpatient" at bounding box center [281, 224] width 228 height 21
type input "1"
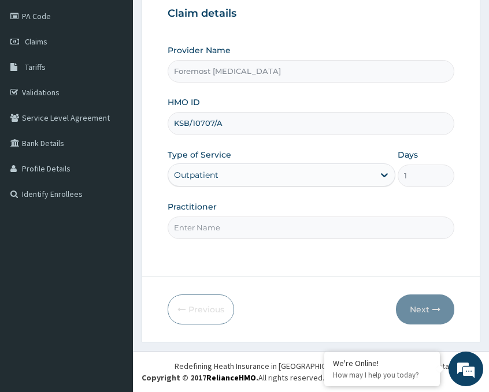
click at [204, 227] on input "Practitioner" at bounding box center [310, 228] width 286 height 23
paste input "NULL"
type input "NULL"
click at [420, 308] on button "Next" at bounding box center [425, 310] width 58 height 30
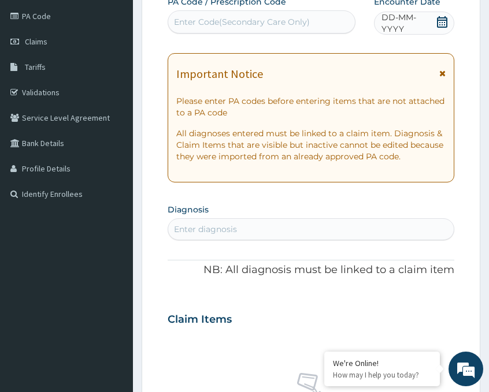
click at [408, 28] on span "DD-MM-YYYY" at bounding box center [408, 23] width 54 height 23
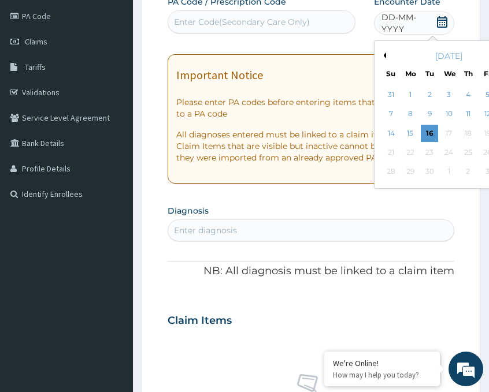
click at [383, 54] on button "Previous Month" at bounding box center [383, 56] width 6 height 6
click at [446, 169] on div "27" at bounding box center [447, 171] width 17 height 17
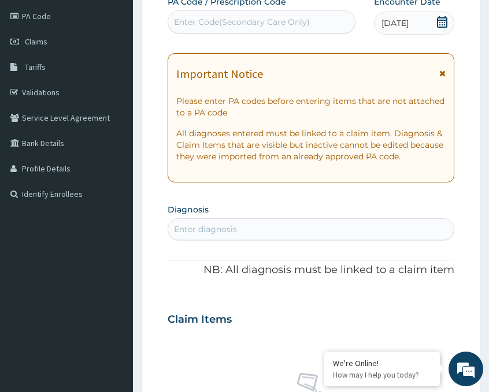
click at [288, 21] on div "Enter Code(Secondary Care Only)" at bounding box center [242, 22] width 136 height 12
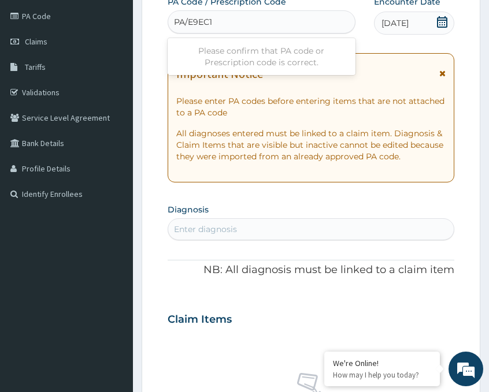
type input "PA/E9EC13"
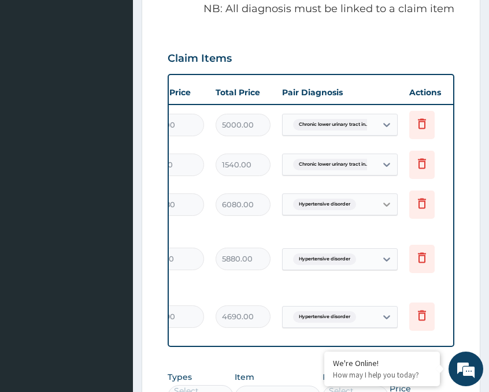
scroll to position [0, 293]
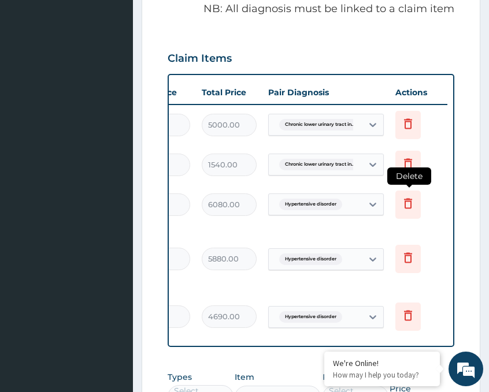
click at [411, 205] on icon at bounding box center [408, 203] width 8 height 10
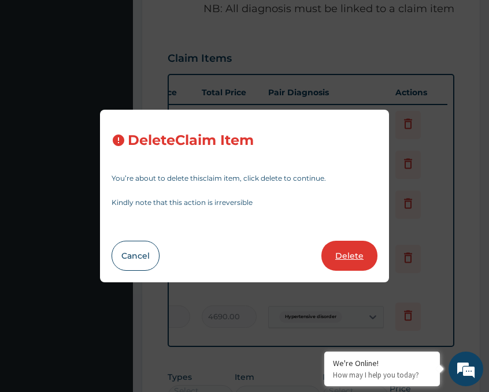
click at [354, 257] on button "Delete" at bounding box center [349, 256] width 56 height 30
type input "5880"
type input "5880.00"
type input "4690"
type input "4690.00"
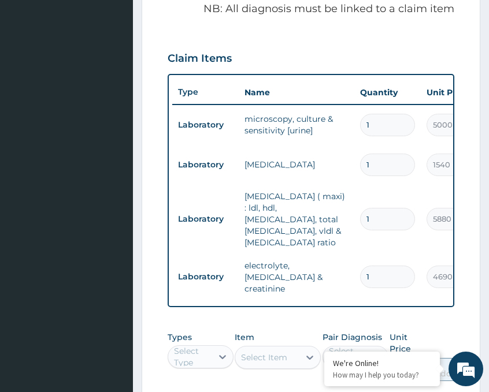
scroll to position [0, 0]
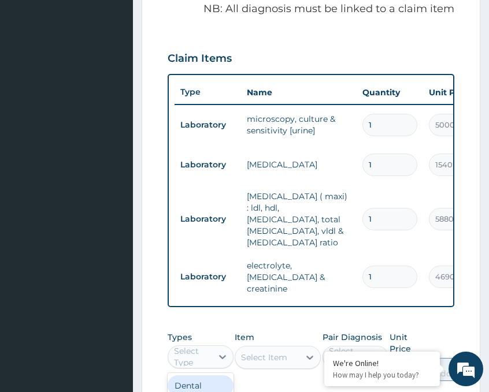
click at [196, 352] on div "Select Type" at bounding box center [192, 356] width 37 height 23
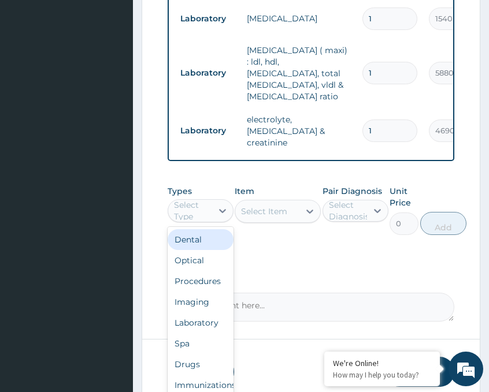
scroll to position [599, 0]
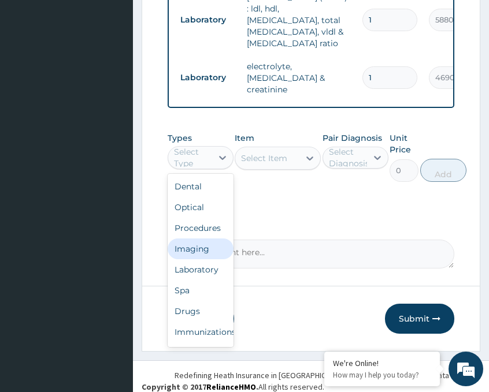
click at [199, 247] on div "Imaging" at bounding box center [200, 249] width 66 height 21
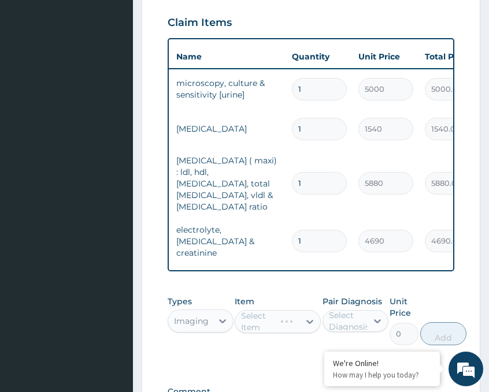
scroll to position [0, 71]
click at [307, 316] on icon at bounding box center [310, 322] width 12 height 12
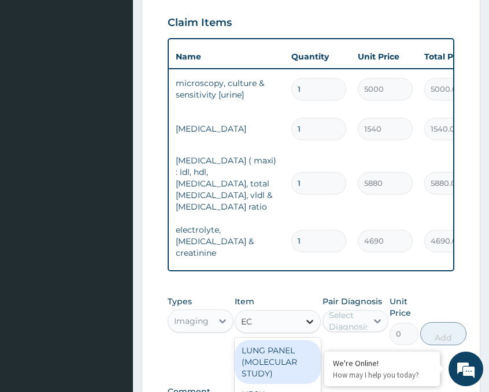
type input "ECG"
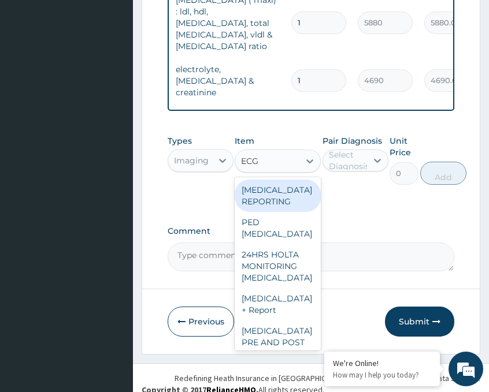
scroll to position [599, 0]
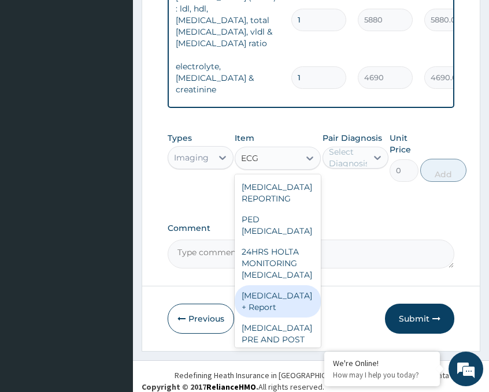
click at [278, 285] on div "ECG + Report" at bounding box center [277, 301] width 86 height 32
type input "6230"
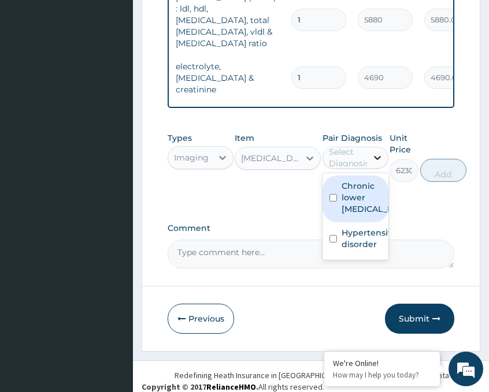
click at [375, 154] on div at bounding box center [377, 157] width 21 height 21
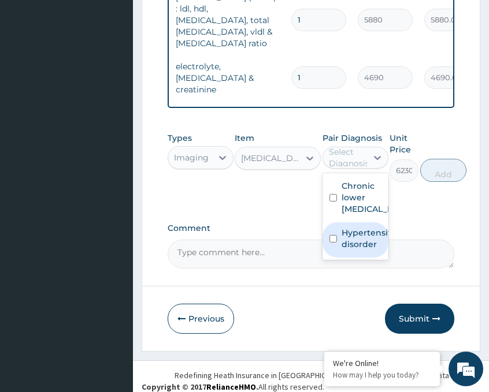
click at [362, 245] on label "Hypertensive disorder" at bounding box center [367, 238] width 52 height 23
checkbox input "true"
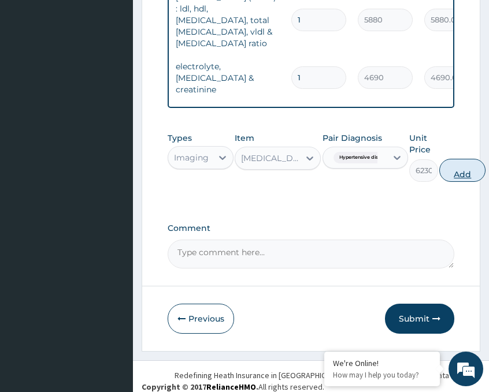
click at [466, 161] on button "Add" at bounding box center [462, 170] width 46 height 23
type input "0"
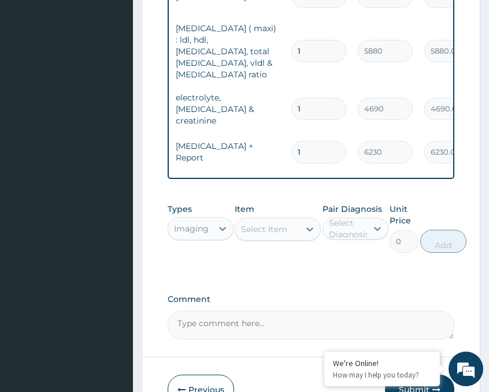
scroll to position [639, 0]
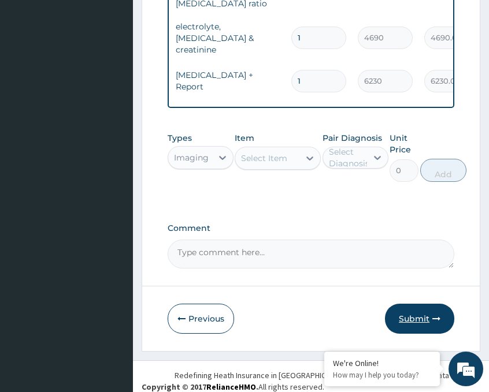
click at [417, 306] on button "Submit" at bounding box center [419, 319] width 69 height 30
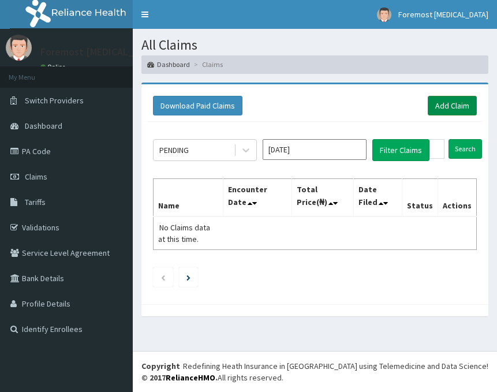
click at [444, 109] on link "Add Claim" at bounding box center [452, 106] width 49 height 20
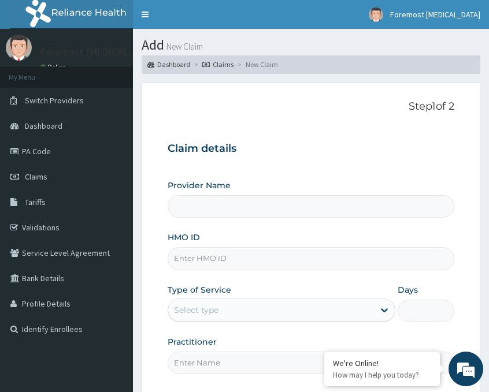
type input "Foremost [MEDICAL_DATA]"
click at [219, 250] on input "HMO ID" at bounding box center [310, 258] width 286 height 23
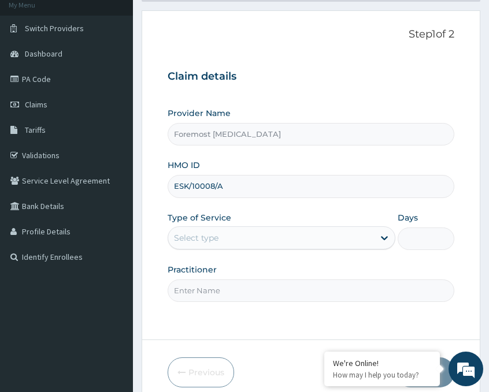
scroll to position [135, 0]
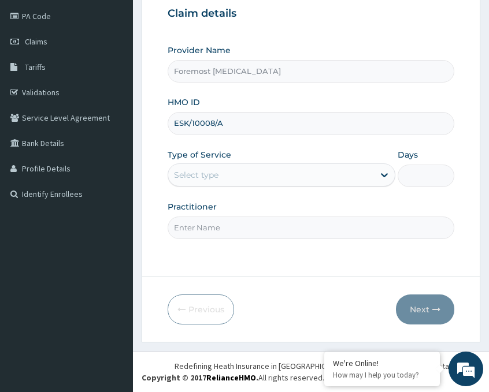
type input "ESK/10008/A"
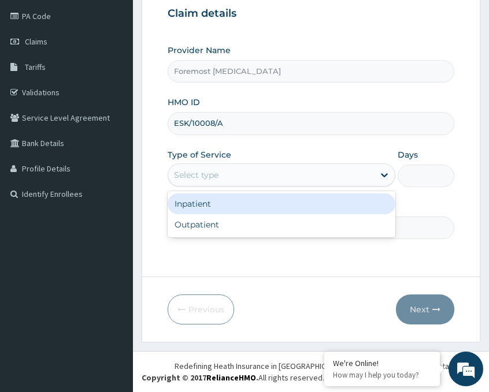
click at [281, 169] on div "Select type" at bounding box center [271, 175] width 206 height 18
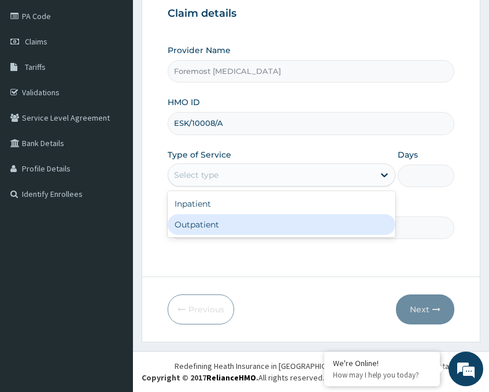
click at [218, 227] on div "Outpatient" at bounding box center [281, 224] width 228 height 21
type input "1"
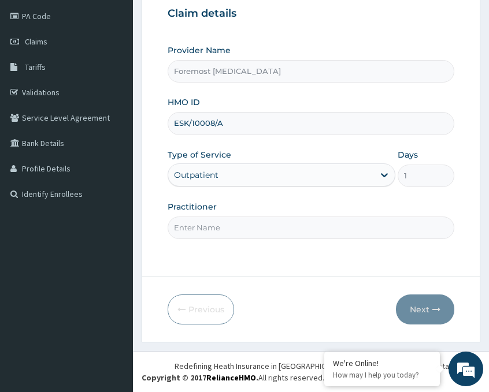
click at [202, 228] on input "Practitioner" at bounding box center [310, 228] width 286 height 23
paste input "NULL"
type input "NULL"
click at [424, 304] on button "Next" at bounding box center [425, 310] width 58 height 30
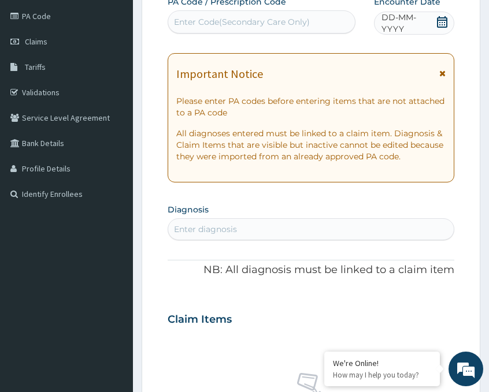
click at [396, 23] on span "DD-MM-YYYY" at bounding box center [408, 23] width 54 height 23
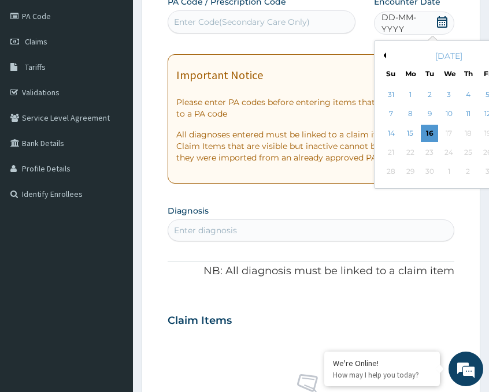
click at [384, 53] on button "Previous Month" at bounding box center [383, 56] width 6 height 6
click at [429, 171] on div "26" at bounding box center [428, 171] width 17 height 17
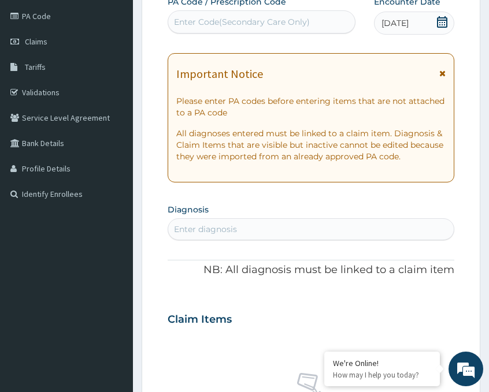
click at [278, 32] on div "Enter Code(Secondary Care Only)" at bounding box center [261, 21] width 188 height 23
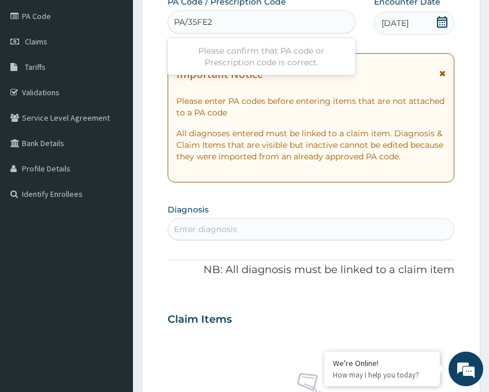
type input "PA/35FE2B"
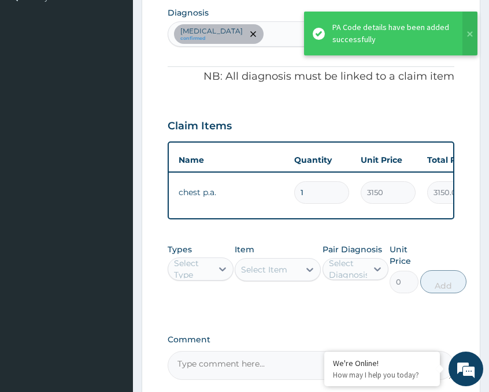
scroll to position [0, 70]
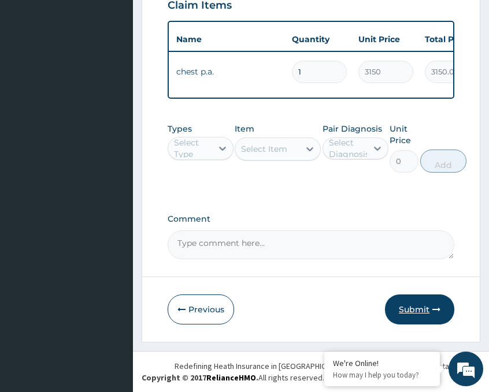
click at [424, 304] on button "Submit" at bounding box center [419, 310] width 69 height 30
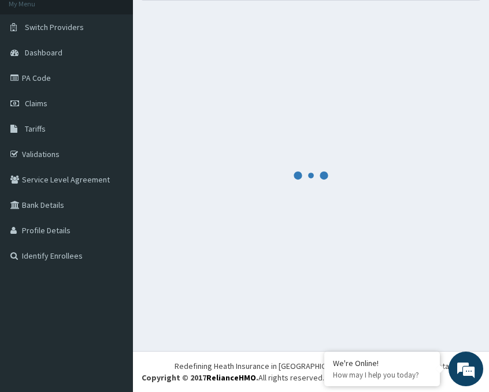
scroll to position [461, 0]
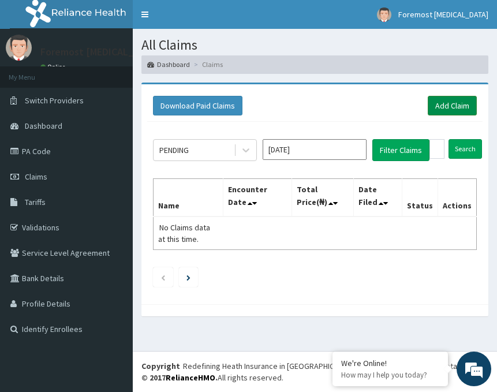
click at [455, 107] on link "Add Claim" at bounding box center [452, 106] width 49 height 20
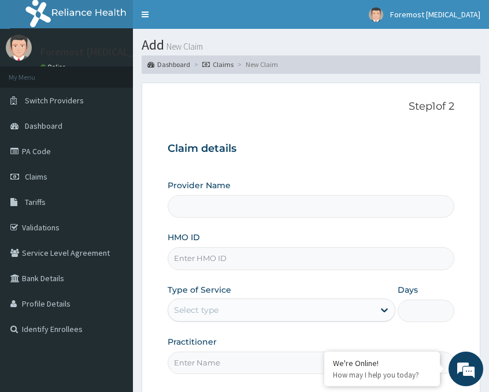
type input "Foremost [MEDICAL_DATA]"
click at [233, 257] on input "HMO ID" at bounding box center [310, 258] width 286 height 23
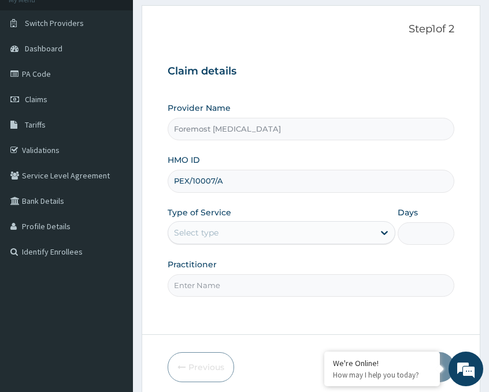
scroll to position [135, 0]
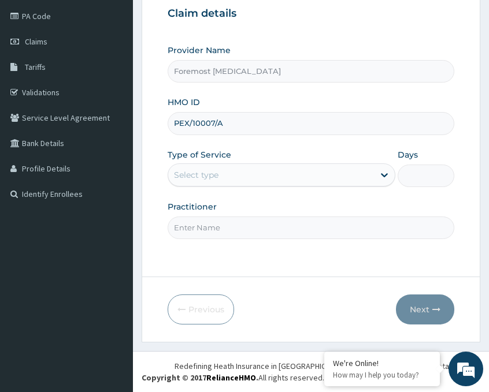
type input "PEX/10007/A"
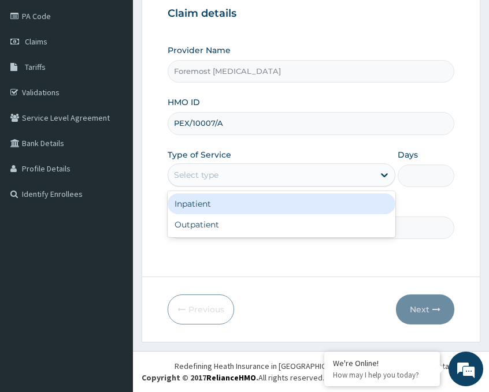
click at [277, 174] on div "Select type" at bounding box center [271, 175] width 206 height 18
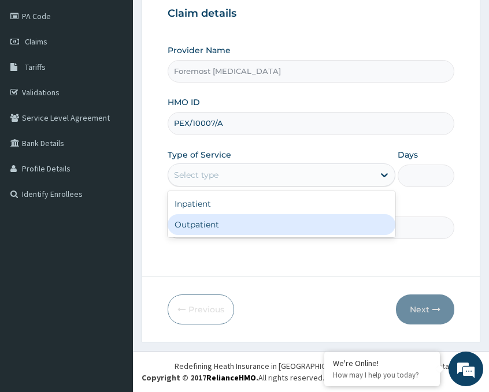
click at [215, 236] on div "Inpatient Outpatient" at bounding box center [281, 214] width 228 height 46
click at [205, 229] on div "Outpatient" at bounding box center [281, 224] width 228 height 21
type input "1"
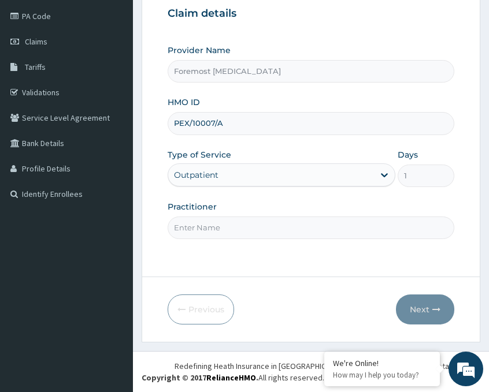
click at [213, 226] on input "Practitioner" at bounding box center [310, 228] width 286 height 23
paste input "NULL"
type input "NULL"
click at [412, 309] on button "Next" at bounding box center [425, 310] width 58 height 30
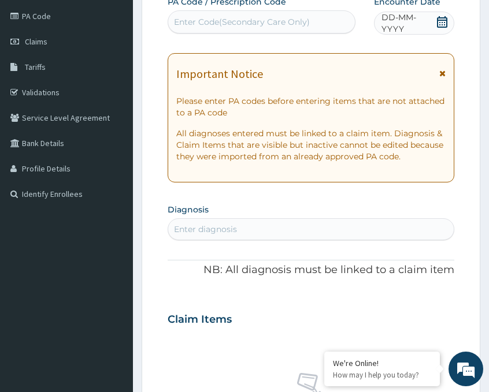
click at [400, 21] on span "DD-MM-YYYY" at bounding box center [408, 23] width 54 height 23
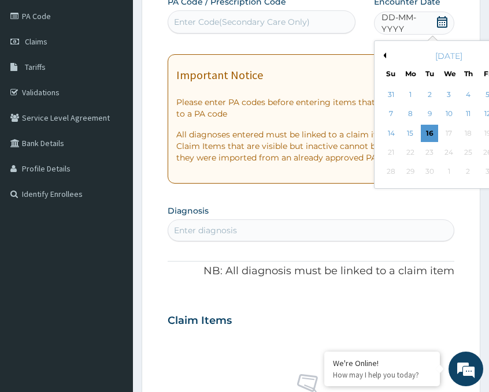
click at [384, 53] on button "Previous Month" at bounding box center [383, 56] width 6 height 6
click at [433, 172] on div "26" at bounding box center [428, 171] width 17 height 17
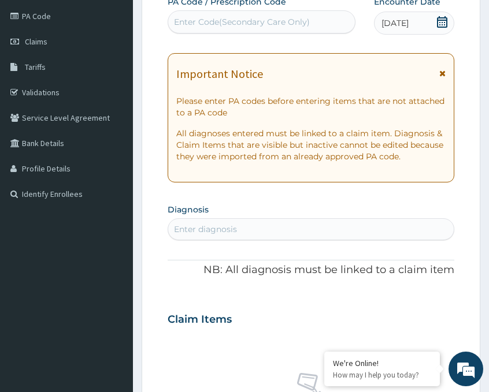
click at [281, 23] on div "Enter Code(Secondary Care Only)" at bounding box center [242, 22] width 136 height 12
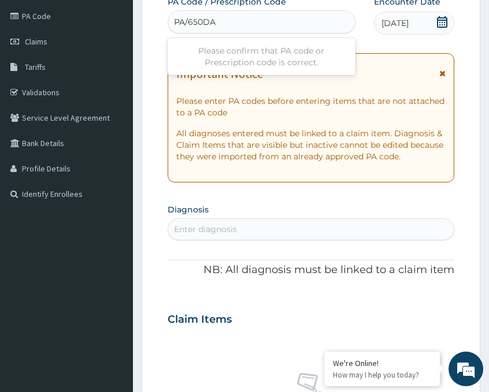
type input "PA/650DA2"
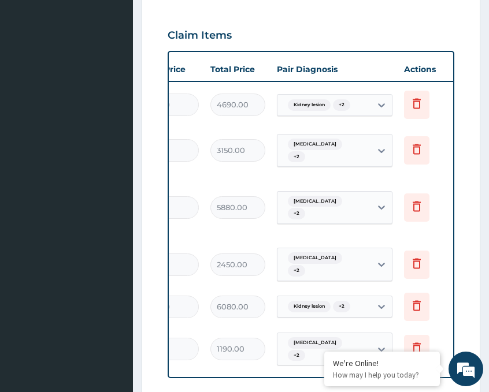
scroll to position [0, 293]
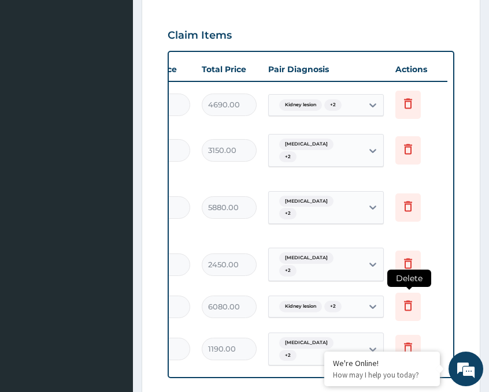
click at [405, 299] on icon at bounding box center [408, 306] width 14 height 14
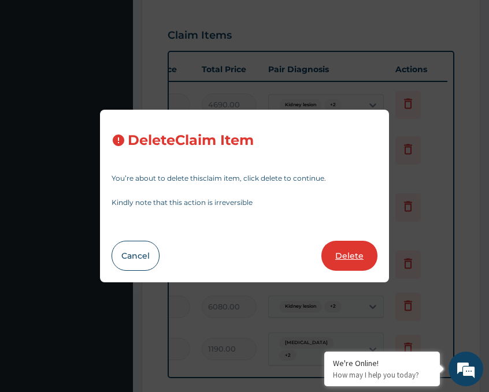
click at [352, 260] on button "Delete" at bounding box center [349, 256] width 56 height 30
type input "1190"
type input "1190.00"
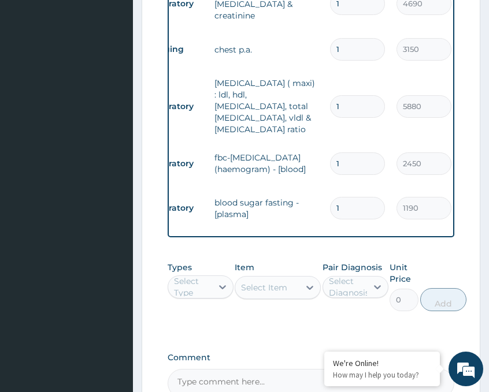
scroll to position [595, 0]
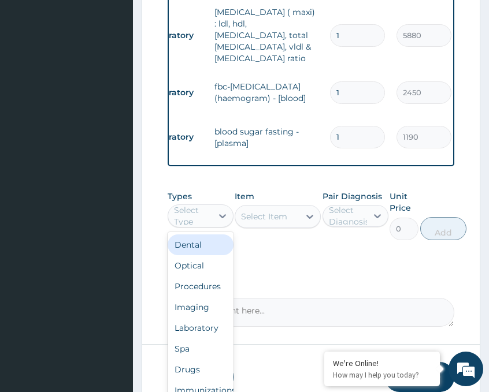
click at [213, 205] on div at bounding box center [222, 216] width 21 height 22
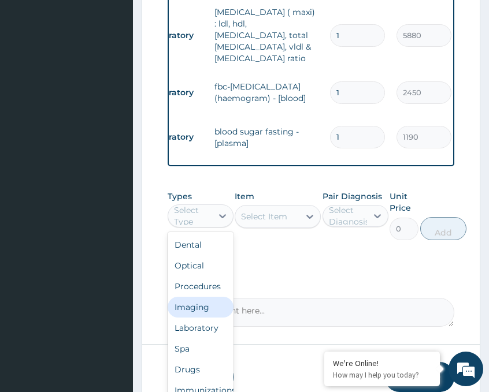
click at [198, 297] on div "Imaging" at bounding box center [200, 307] width 66 height 21
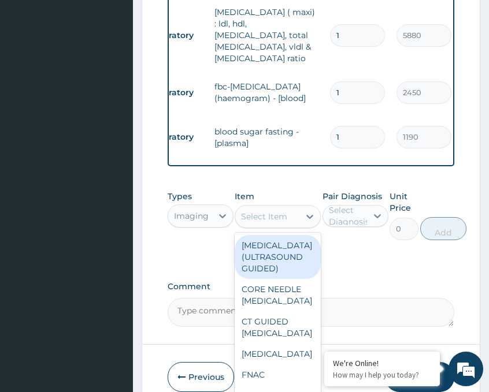
click at [291, 207] on div "Select Item" at bounding box center [267, 216] width 64 height 18
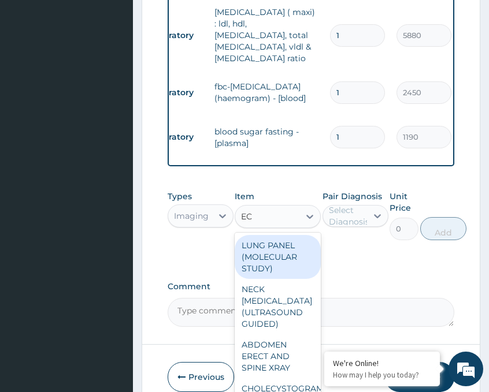
type input "ECG"
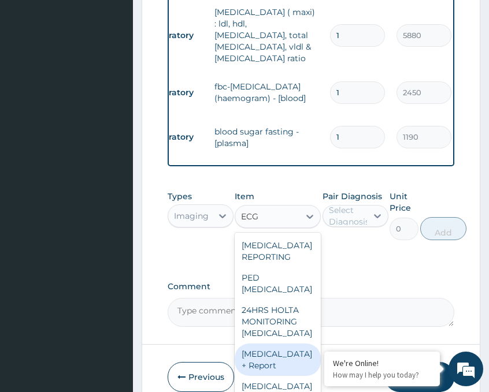
type input "6230"
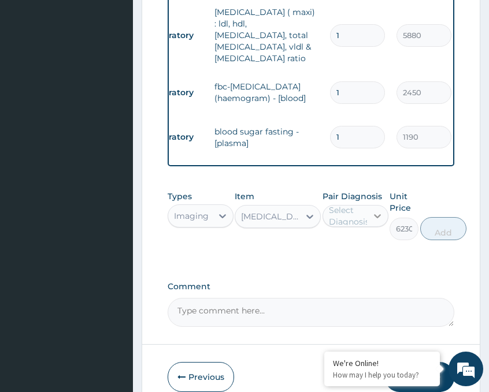
click at [370, 206] on div at bounding box center [377, 216] width 21 height 21
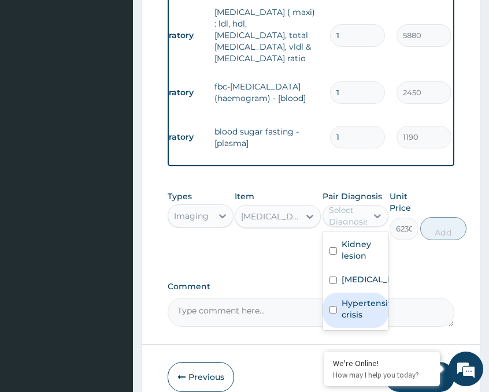
click at [350, 297] on label "Hypertensive crisis" at bounding box center [367, 308] width 52 height 23
checkbox input "true"
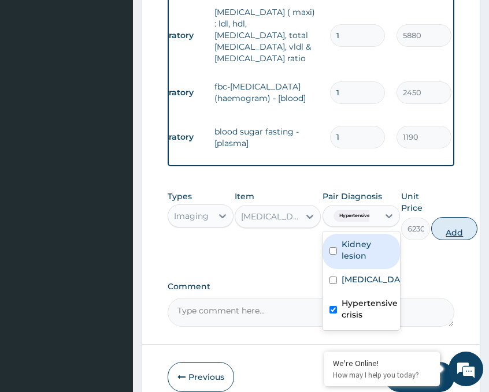
click at [455, 217] on button "Add" at bounding box center [454, 228] width 46 height 23
type input "0"
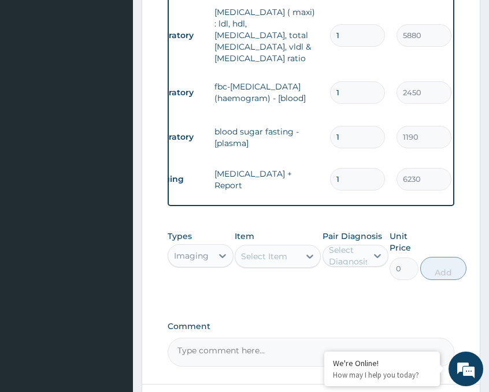
type input "2"
type input "12460.00"
type input "5"
type input "31150.00"
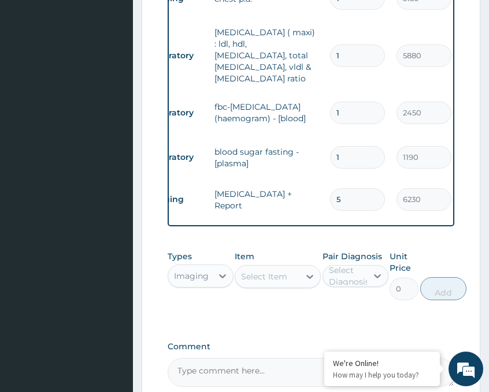
type input "7"
type input "43610.00"
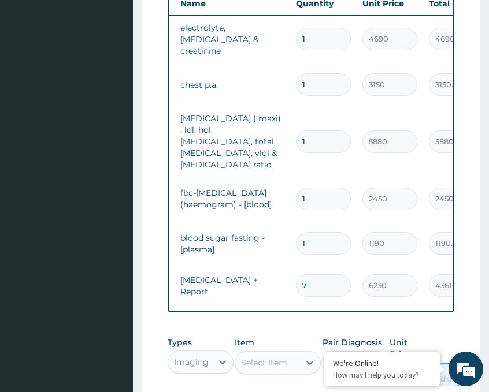
scroll to position [679, 0]
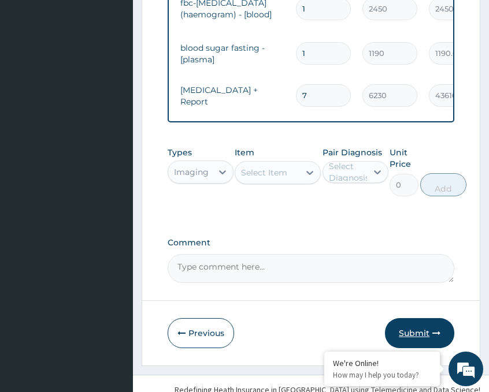
type input "7"
click at [420, 318] on button "Submit" at bounding box center [419, 333] width 69 height 30
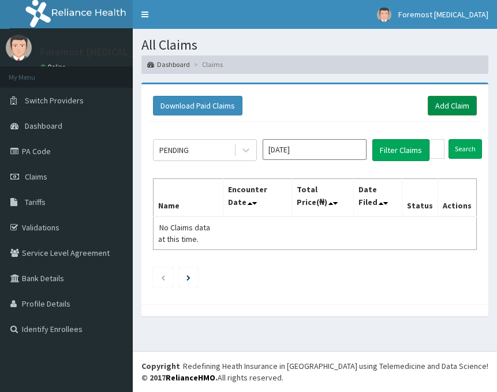
click at [453, 102] on link "Add Claim" at bounding box center [452, 106] width 49 height 20
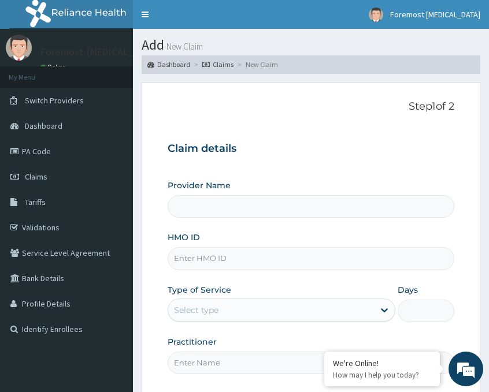
type input "Foremost [MEDICAL_DATA]"
click at [215, 256] on input "HMO ID" at bounding box center [310, 258] width 286 height 23
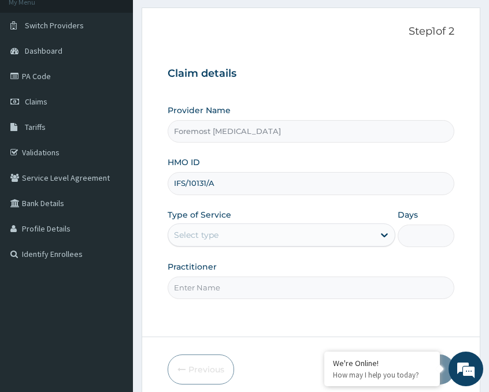
scroll to position [135, 0]
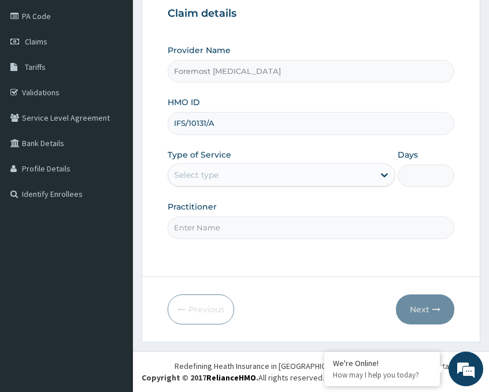
type input "IFS/10131/A"
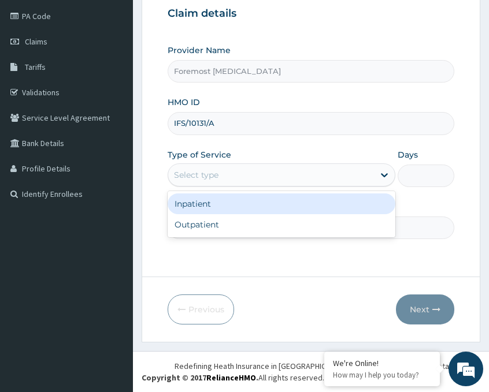
click at [295, 180] on div "Select type" at bounding box center [271, 175] width 206 height 18
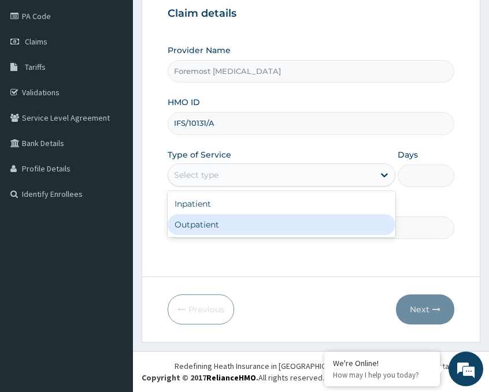
click at [230, 226] on div "Outpatient" at bounding box center [281, 224] width 228 height 21
type input "1"
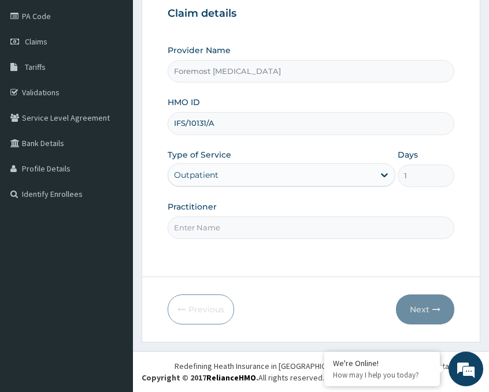
click at [213, 229] on input "Practitioner" at bounding box center [310, 228] width 286 height 23
paste input "NULL"
type input "NULL"
click at [419, 312] on button "Next" at bounding box center [425, 310] width 58 height 30
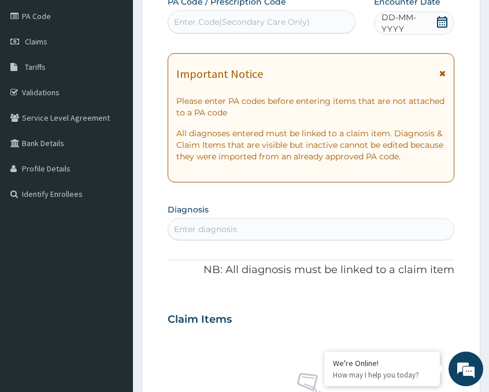
click at [407, 25] on span "DD-MM-YYYY" at bounding box center [408, 23] width 54 height 23
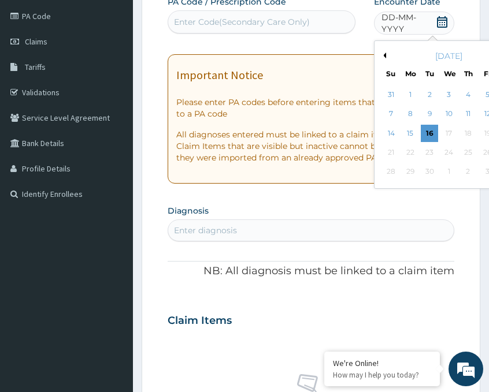
click at [385, 57] on button "Previous Month" at bounding box center [383, 56] width 6 height 6
click at [431, 167] on div "26" at bounding box center [428, 171] width 17 height 17
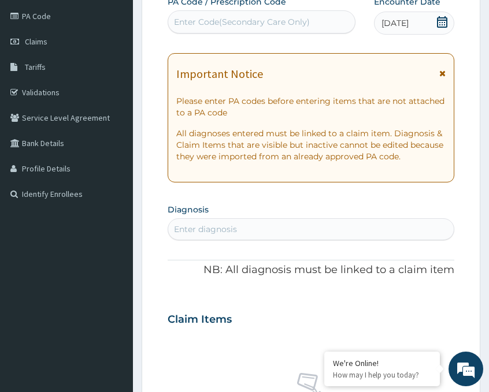
click at [271, 12] on div "Enter Code(Secondary Care Only)" at bounding box center [261, 21] width 188 height 23
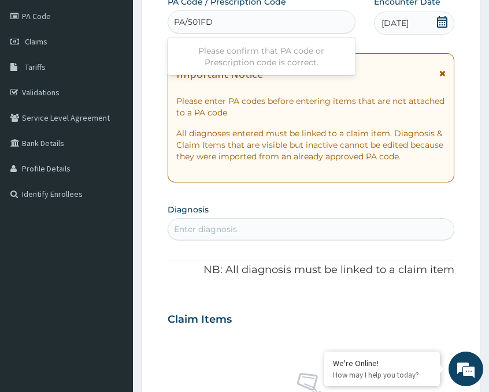
type input "PA/501FD2"
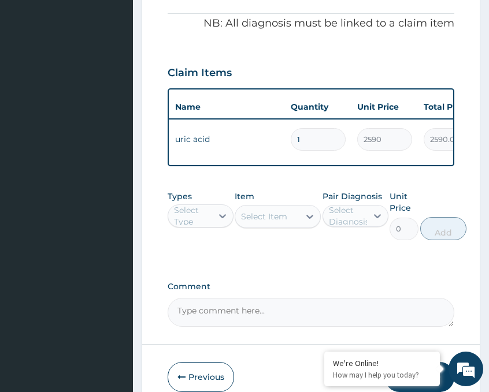
scroll to position [461, 0]
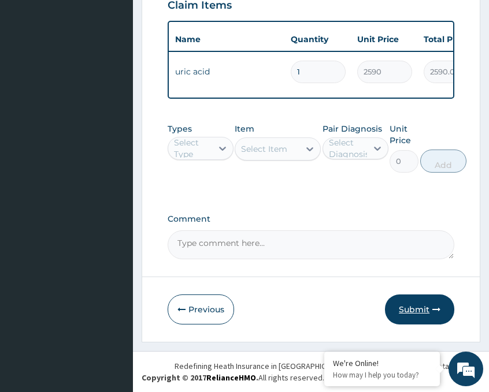
click at [411, 304] on button "Submit" at bounding box center [419, 310] width 69 height 30
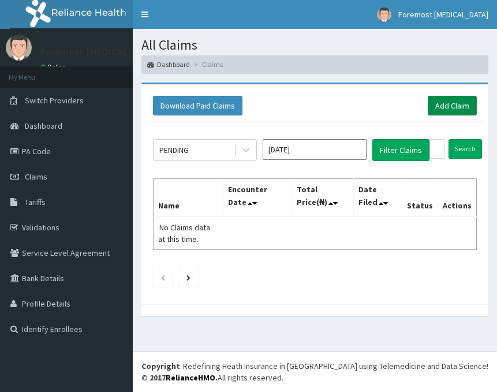
click at [455, 106] on link "Add Claim" at bounding box center [452, 106] width 49 height 20
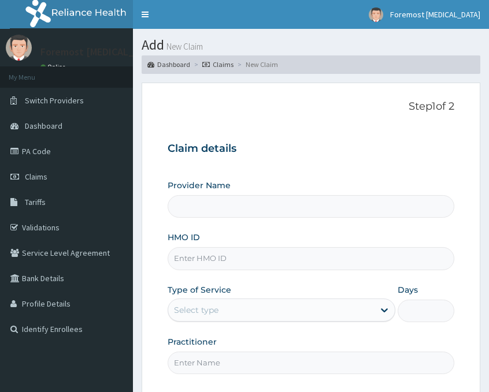
click at [206, 266] on input "HMO ID" at bounding box center [310, 258] width 286 height 23
type input "Foremost [MEDICAL_DATA]"
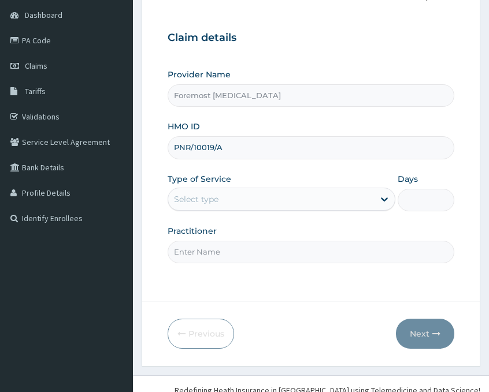
scroll to position [135, 0]
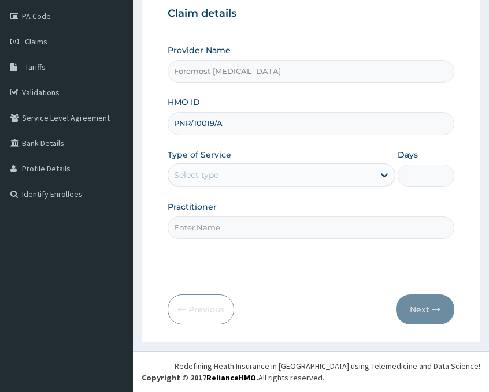
type input "PNR/10019/A"
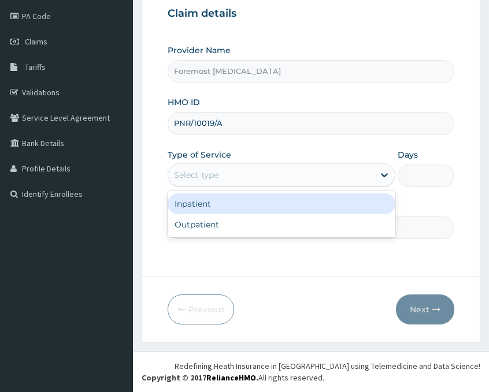
drag, startPoint x: 274, startPoint y: 172, endPoint x: 221, endPoint y: 225, distance: 75.1
click at [221, 187] on div "option Inpatient focused, 1 of 2. 2 results available. Use Up and Down to choos…" at bounding box center [281, 174] width 228 height 23
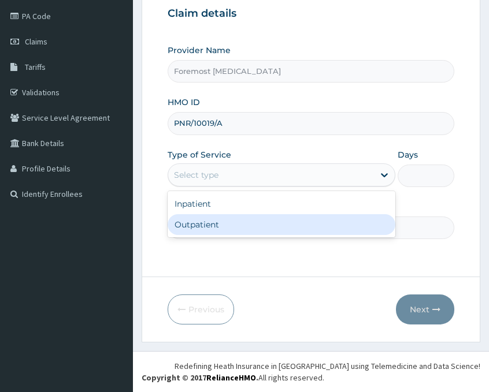
click at [221, 225] on div "Outpatient" at bounding box center [281, 224] width 228 height 21
type input "1"
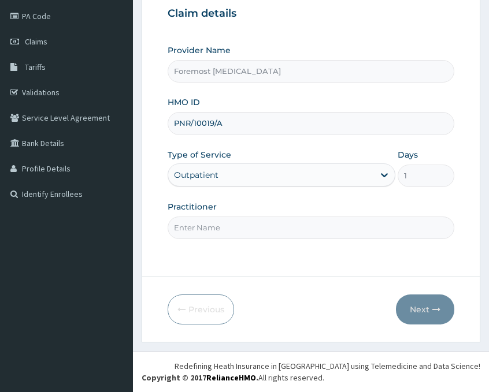
click at [207, 228] on input "Practitioner" at bounding box center [310, 228] width 286 height 23
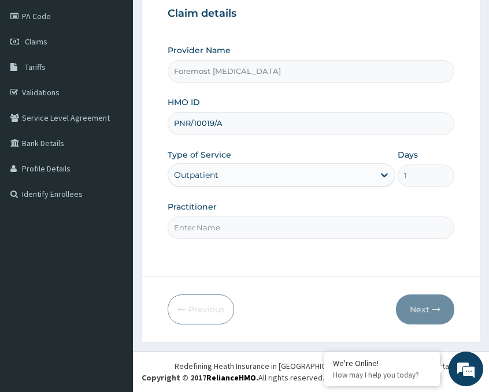
paste input "NULL"
type input "NULL"
click at [417, 308] on button "Next" at bounding box center [425, 310] width 58 height 30
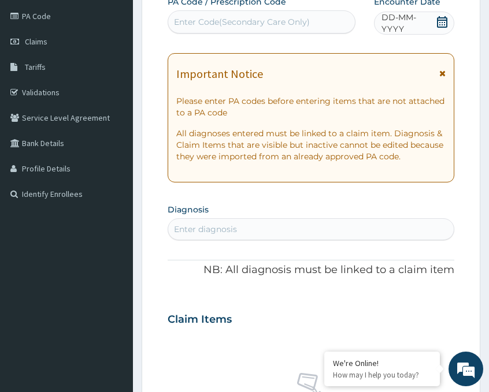
click at [403, 20] on span "DD-MM-YYYY" at bounding box center [408, 23] width 54 height 23
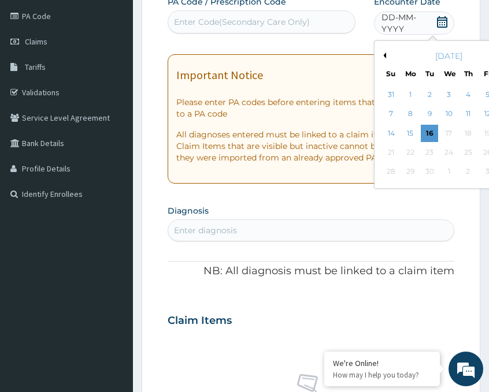
click at [383, 54] on button "Previous Month" at bounding box center [383, 56] width 6 height 6
click at [390, 174] on div "24" at bounding box center [390, 171] width 17 height 17
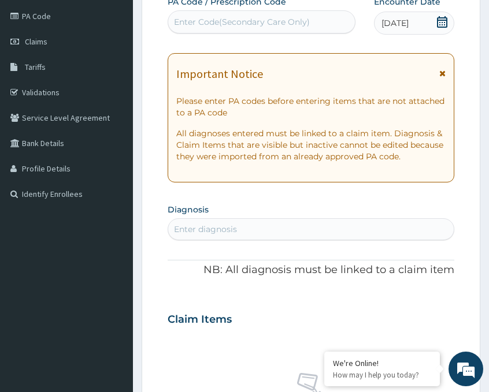
click at [261, 34] on div "PA Code / Prescription Code Enter Code(Secondary Care Only)" at bounding box center [261, 15] width 188 height 39
click at [238, 34] on div "PA Code / Prescription Code Enter Code(Secondary Care Only)" at bounding box center [261, 15] width 188 height 39
click at [234, 23] on div "Enter Code(Secondary Care Only)" at bounding box center [242, 22] width 136 height 12
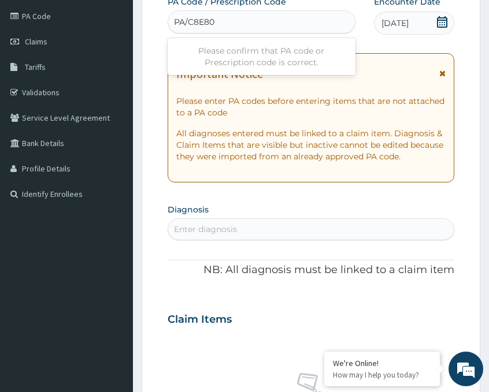
type input "PA/C8E80E"
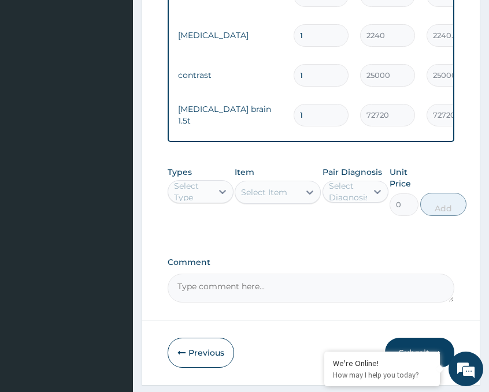
scroll to position [581, 0]
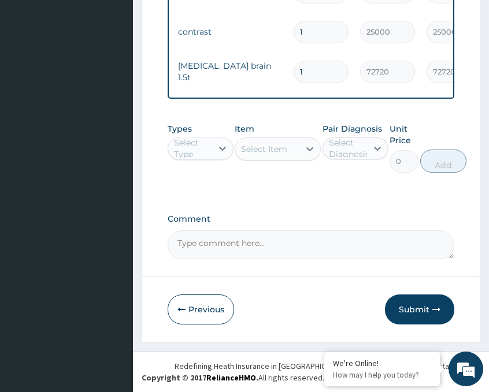
drag, startPoint x: 429, startPoint y: 312, endPoint x: 443, endPoint y: 300, distance: 18.4
click at [429, 312] on button "Submit" at bounding box center [419, 310] width 69 height 30
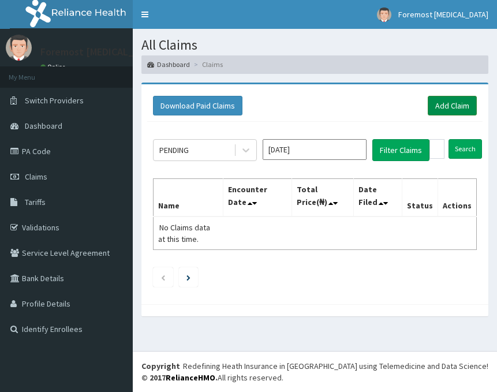
click at [460, 109] on link "Add Claim" at bounding box center [452, 106] width 49 height 20
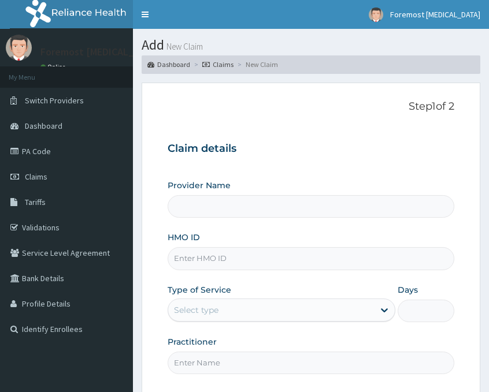
click at [212, 245] on div "HMO ID" at bounding box center [310, 251] width 286 height 38
click at [210, 256] on input "HMO ID" at bounding box center [310, 258] width 286 height 23
type input "Foremost [MEDICAL_DATA]"
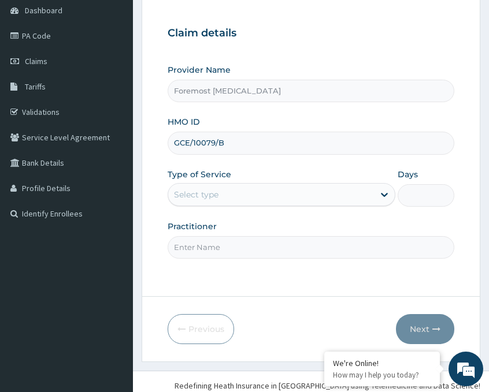
scroll to position [135, 0]
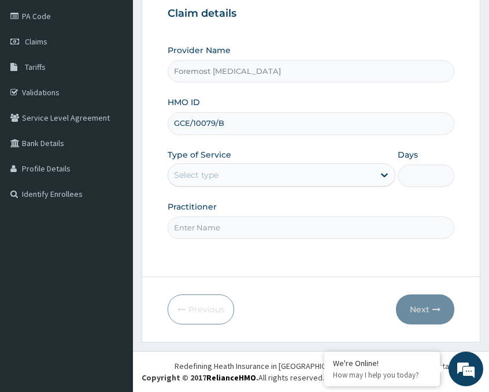
type input "GCE/10079/B"
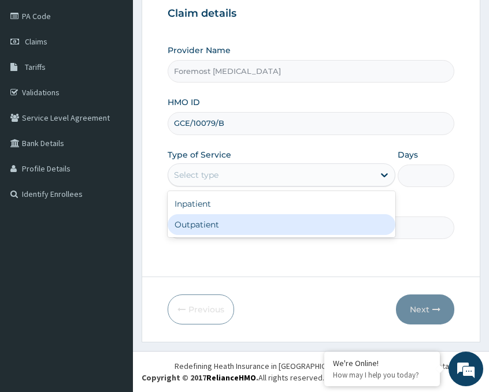
drag, startPoint x: 347, startPoint y: 171, endPoint x: 240, endPoint y: 226, distance: 120.4
click at [240, 187] on div "option Outpatient focused, 2 of 2. 2 results available. Use Up and Down to choo…" at bounding box center [281, 174] width 228 height 23
click at [240, 226] on div "Outpatient" at bounding box center [281, 224] width 228 height 21
type input "1"
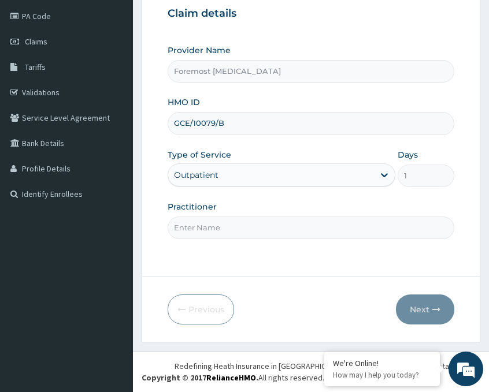
click at [218, 230] on input "Practitioner" at bounding box center [310, 228] width 286 height 23
paste input "NULL"
type input "NULL"
click at [418, 307] on button "Next" at bounding box center [425, 310] width 58 height 30
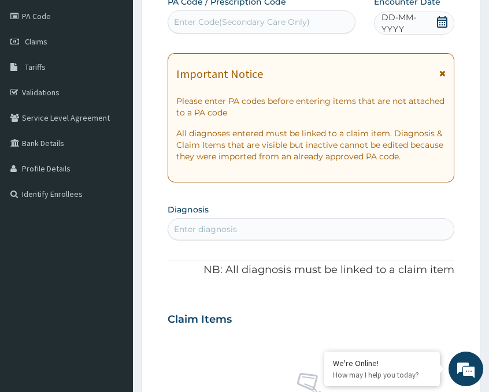
click at [401, 29] on span "DD-MM-YYYY" at bounding box center [408, 23] width 54 height 23
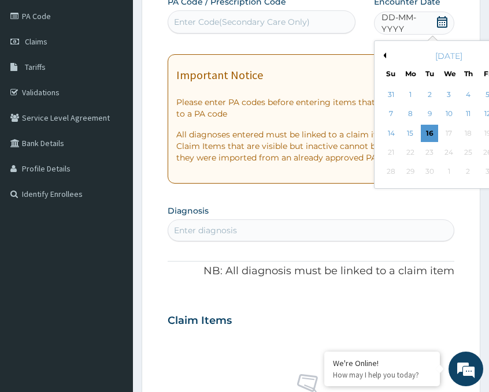
scroll to position [0, 0]
click at [384, 54] on button "Previous Month" at bounding box center [383, 56] width 6 height 6
click at [384, 172] on div "24" at bounding box center [390, 171] width 17 height 17
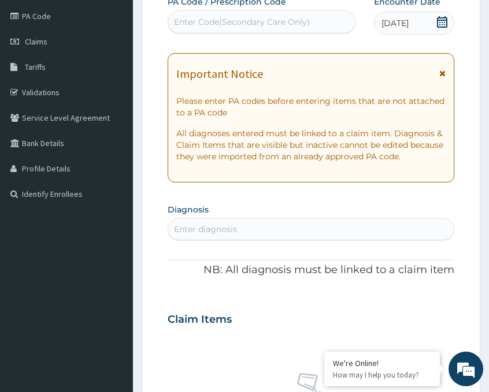
click at [281, 21] on div "Enter Code(Secondary Care Only)" at bounding box center [242, 22] width 136 height 12
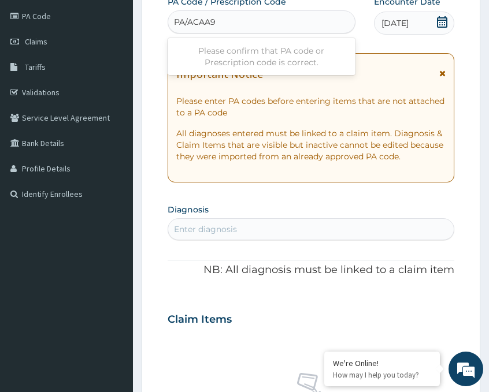
type input "PA/ACAA90"
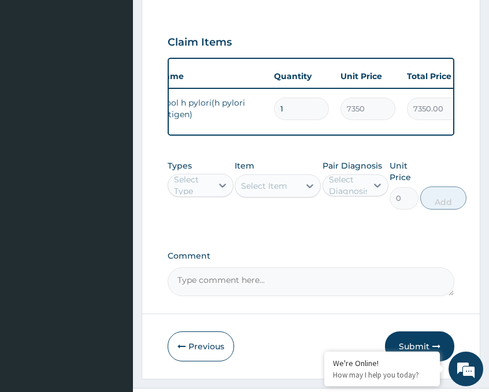
scroll to position [461, 0]
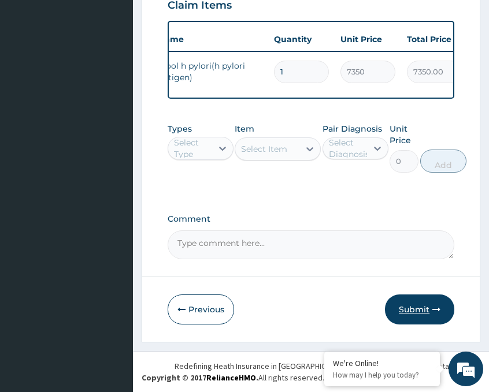
click at [393, 303] on button "Submit" at bounding box center [419, 310] width 69 height 30
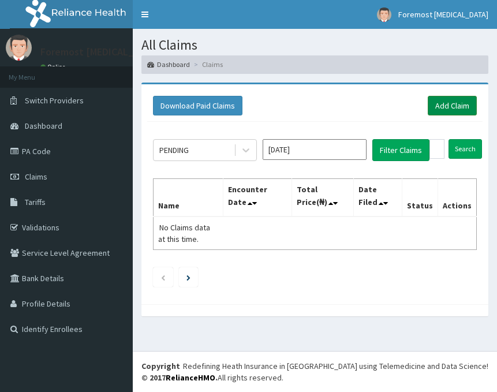
click at [448, 108] on link "Add Claim" at bounding box center [452, 106] width 49 height 20
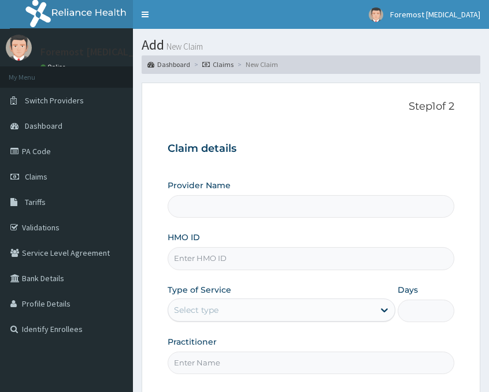
click at [214, 255] on input "HMO ID" at bounding box center [310, 258] width 286 height 23
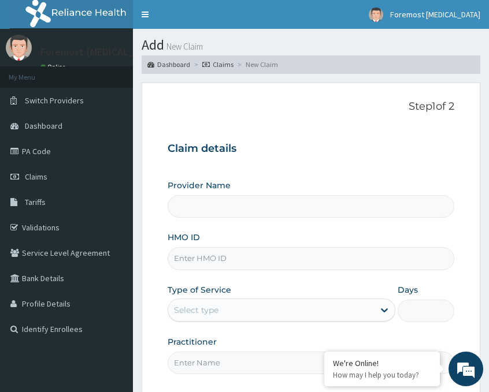
type input "G"
type input "Foremost [MEDICAL_DATA]"
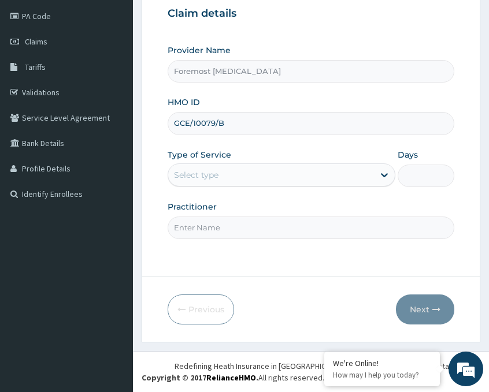
type input "GCE/10079/B"
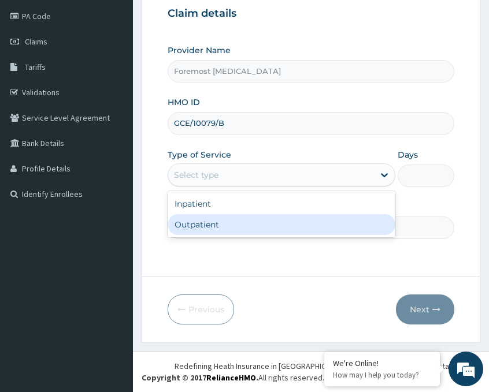
drag, startPoint x: 309, startPoint y: 173, endPoint x: 257, endPoint y: 229, distance: 76.8
click at [257, 187] on div "option Outpatient focused, 2 of 2. 2 results available. Use Up and Down to choo…" at bounding box center [281, 174] width 228 height 23
click at [257, 229] on div "Outpatient" at bounding box center [281, 224] width 228 height 21
type input "1"
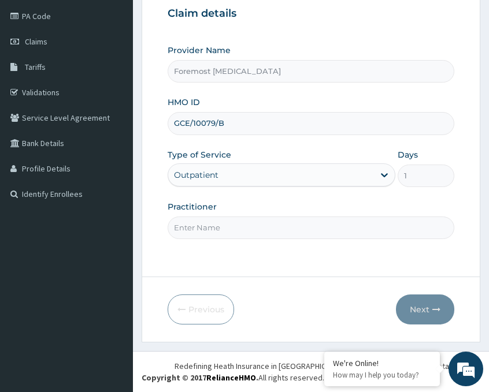
click at [236, 230] on input "Practitioner" at bounding box center [310, 228] width 286 height 23
paste input "NULL"
type input "NULL"
click at [420, 307] on button "Next" at bounding box center [425, 310] width 58 height 30
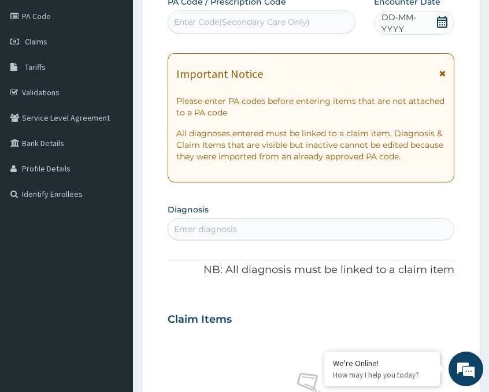
click at [413, 24] on span "DD-MM-YYYY" at bounding box center [408, 23] width 54 height 23
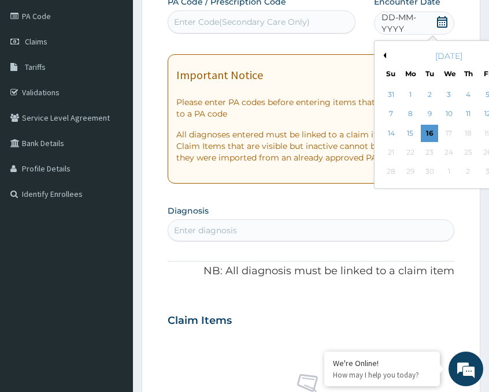
click at [383, 54] on button "Previous Month" at bounding box center [383, 56] width 6 height 6
click at [393, 169] on div "24" at bounding box center [390, 171] width 17 height 17
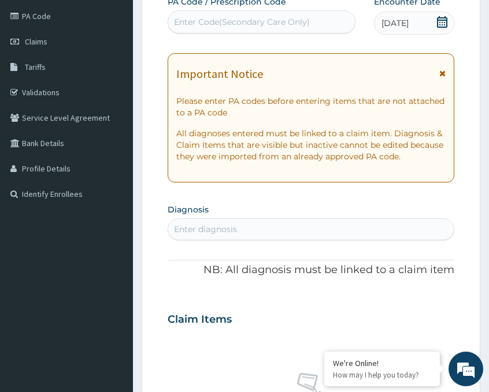
click at [252, 21] on div "Enter Code(Secondary Care Only)" at bounding box center [242, 22] width 136 height 12
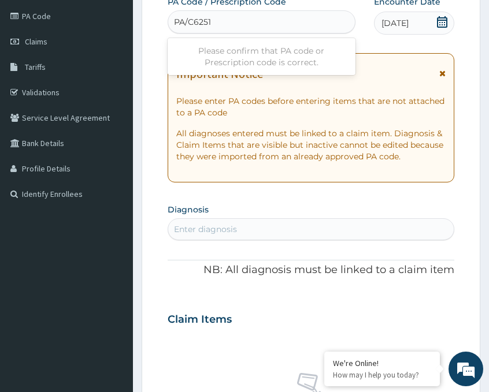
type input "PA/C62513"
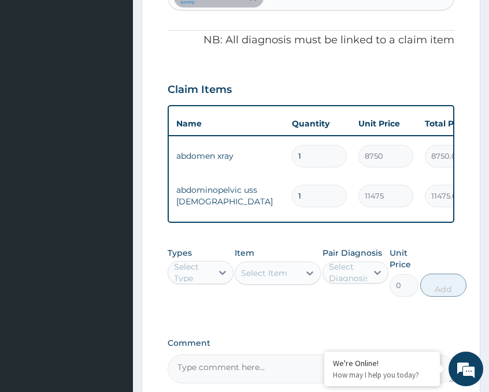
scroll to position [0, 71]
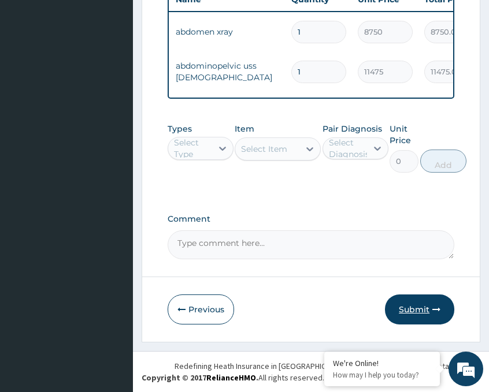
click at [405, 299] on button "Submit" at bounding box center [419, 310] width 69 height 30
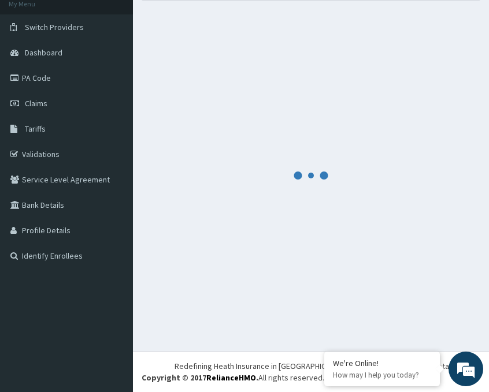
scroll to position [501, 0]
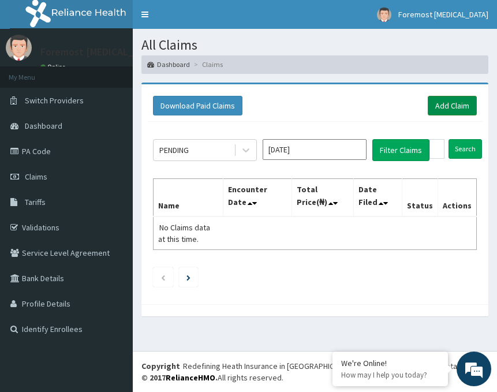
click at [446, 103] on link "Add Claim" at bounding box center [452, 106] width 49 height 20
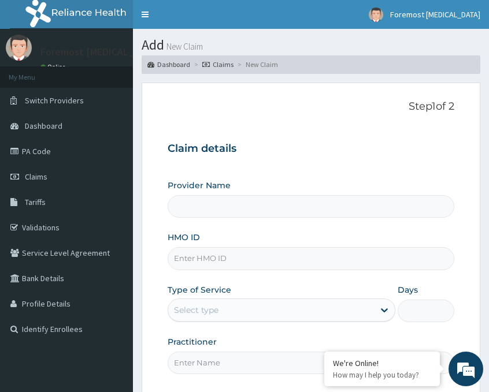
type input "Foremost [MEDICAL_DATA]"
click at [214, 256] on input "HMO ID" at bounding box center [310, 258] width 286 height 23
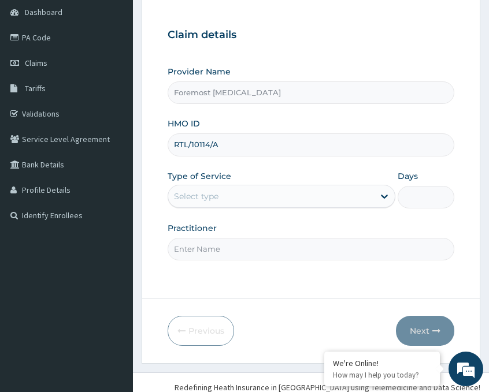
scroll to position [135, 0]
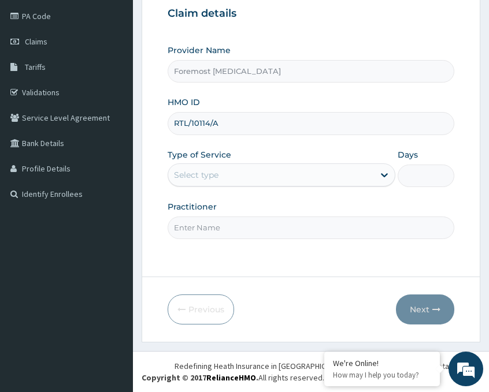
type input "RTL/10114/A"
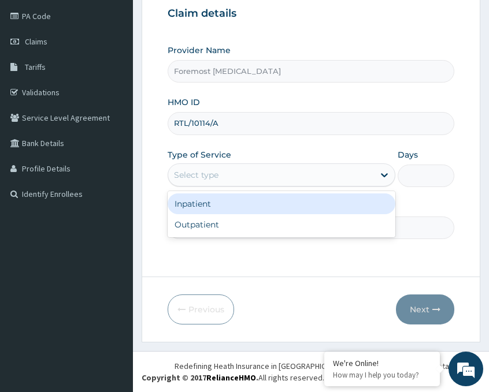
click at [265, 175] on div "Select type" at bounding box center [271, 175] width 206 height 18
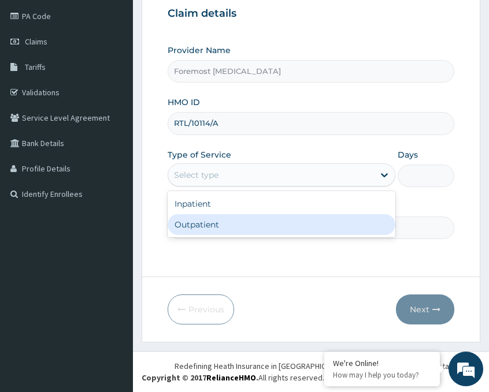
click at [225, 221] on div "Outpatient" at bounding box center [281, 224] width 228 height 21
type input "1"
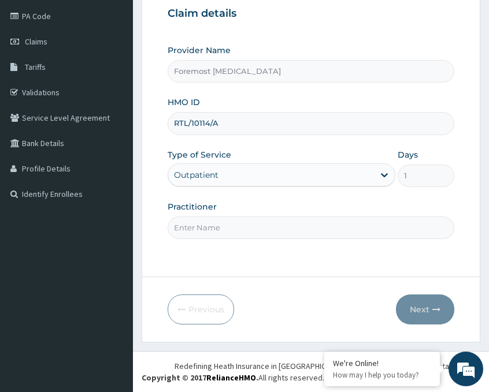
click at [207, 228] on input "Practitioner" at bounding box center [310, 228] width 286 height 23
paste input "NULL"
type input "NULL"
click at [419, 304] on button "Next" at bounding box center [425, 310] width 58 height 30
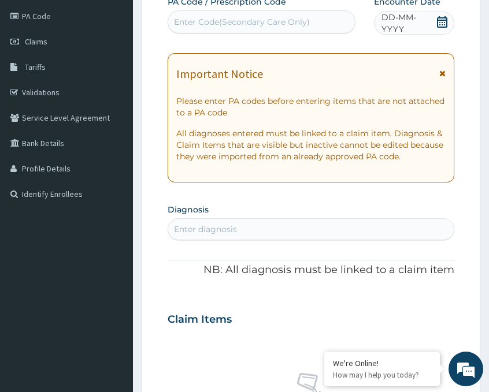
click at [400, 21] on span "DD-MM-YYYY" at bounding box center [408, 23] width 54 height 23
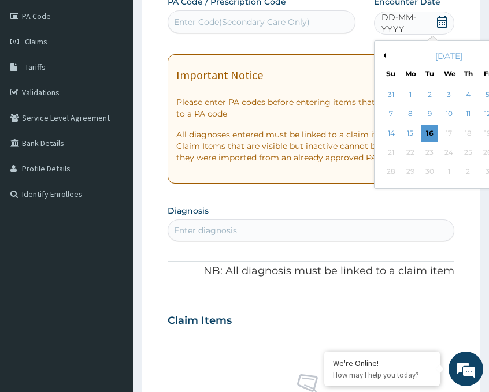
click at [385, 55] on button "Previous Month" at bounding box center [383, 56] width 6 height 6
click at [396, 169] on div "24" at bounding box center [390, 171] width 17 height 17
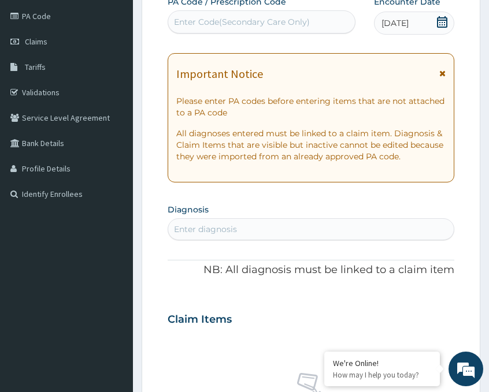
click at [244, 33] on div "Enter Code(Secondary Care Only)" at bounding box center [261, 21] width 188 height 23
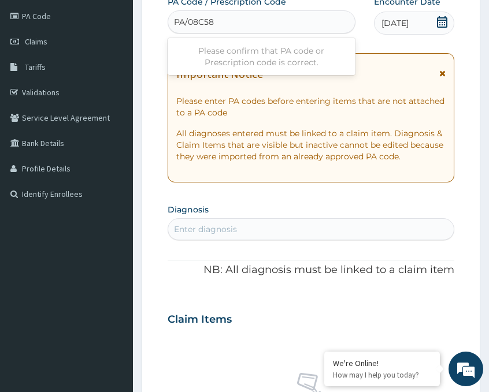
type input "PA/08C58E"
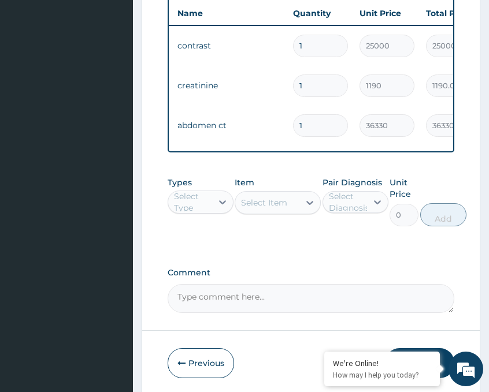
scroll to position [541, 0]
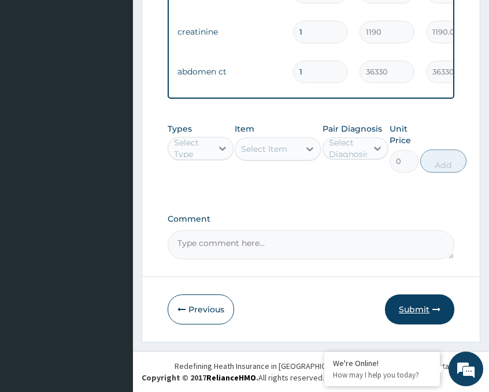
click at [405, 302] on button "Submit" at bounding box center [419, 310] width 69 height 30
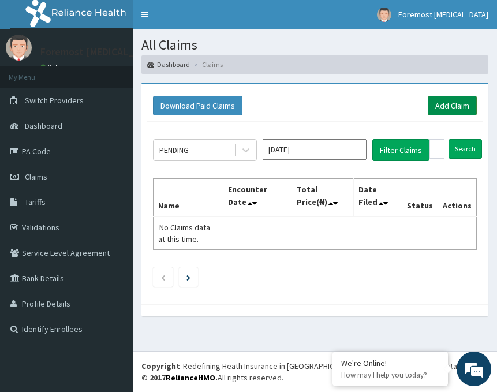
click at [444, 109] on link "Add Claim" at bounding box center [452, 106] width 49 height 20
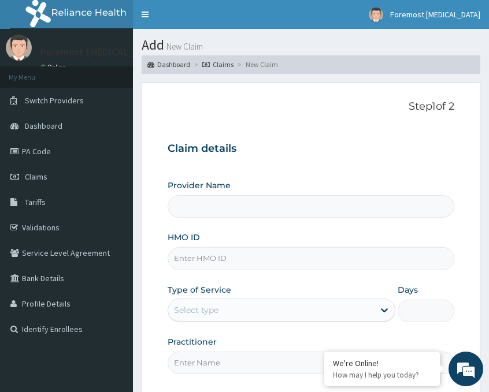
type input "Foremost [MEDICAL_DATA]"
click at [200, 259] on input "HMO ID" at bounding box center [310, 258] width 286 height 23
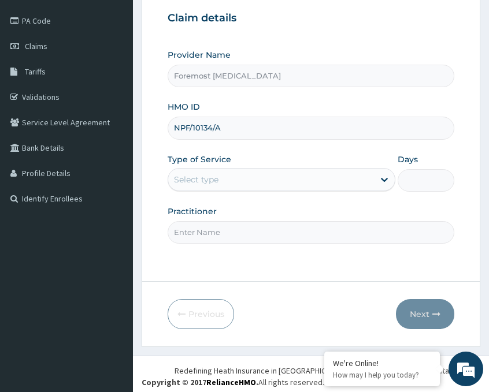
scroll to position [135, 0]
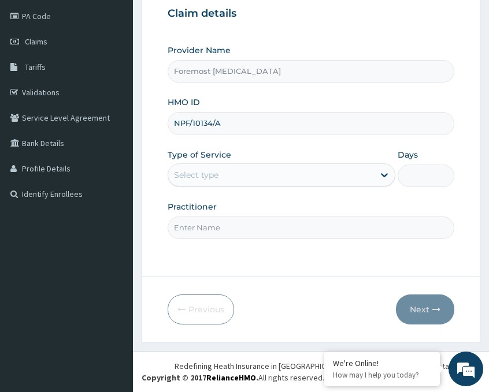
type input "NPF/10134/A"
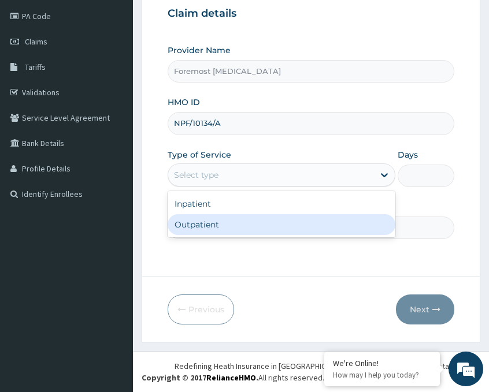
drag, startPoint x: 273, startPoint y: 173, endPoint x: 214, endPoint y: 232, distance: 82.5
click at [214, 187] on div "option Outpatient focused, 2 of 2. 2 results available. Use Up and Down to choo…" at bounding box center [281, 174] width 228 height 23
click at [214, 232] on div "Outpatient" at bounding box center [281, 224] width 228 height 21
type input "1"
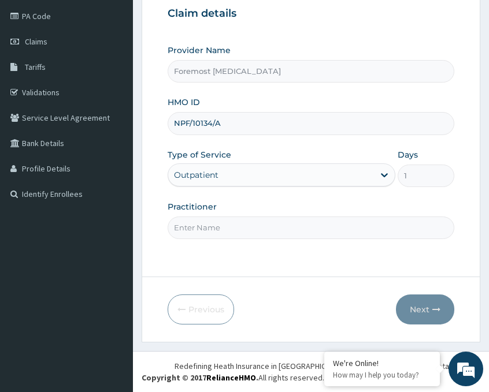
click at [201, 226] on input "Practitioner" at bounding box center [310, 228] width 286 height 23
paste input "NULL"
type input "NULL"
click at [418, 310] on button "Next" at bounding box center [425, 310] width 58 height 30
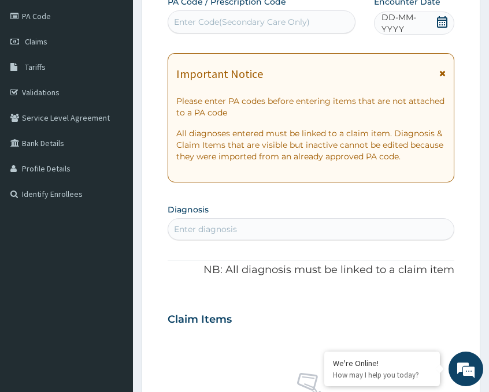
click at [404, 27] on span "DD-MM-YYYY" at bounding box center [408, 23] width 54 height 23
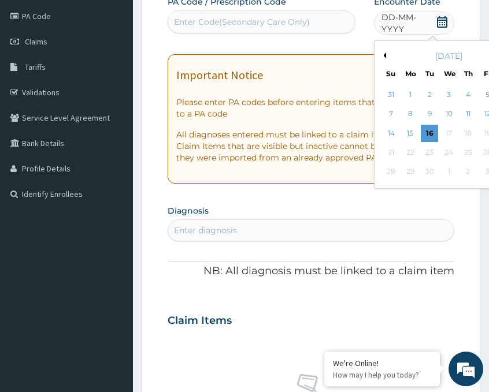
click at [383, 55] on button "Previous Month" at bounding box center [383, 56] width 6 height 6
click at [450, 170] on div "27" at bounding box center [447, 171] width 17 height 17
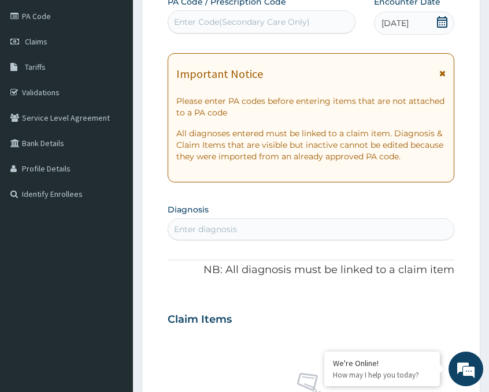
click at [242, 29] on div "Enter Code(Secondary Care Only)" at bounding box center [261, 22] width 187 height 18
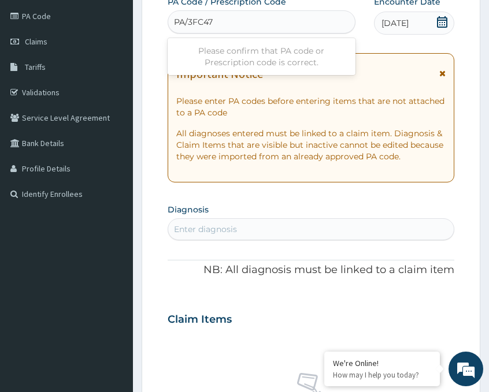
type input "PA/3FC47B"
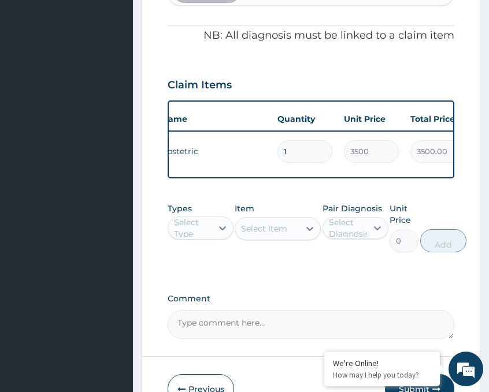
scroll to position [0, 84]
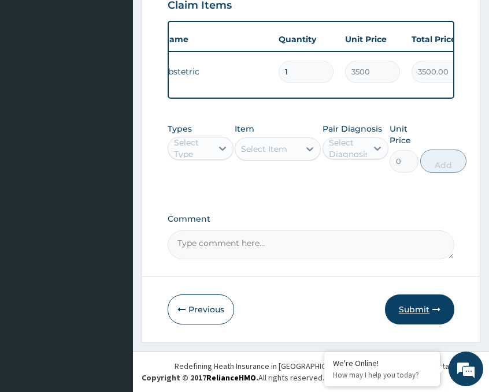
click at [416, 303] on button "Submit" at bounding box center [419, 310] width 69 height 30
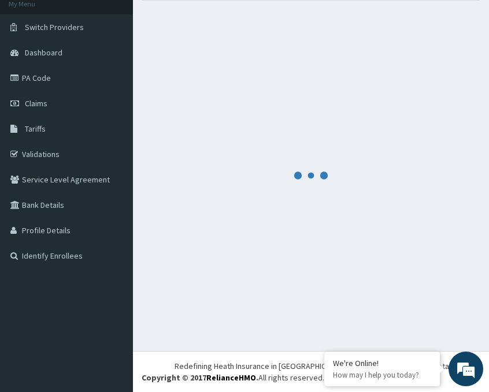
scroll to position [461, 0]
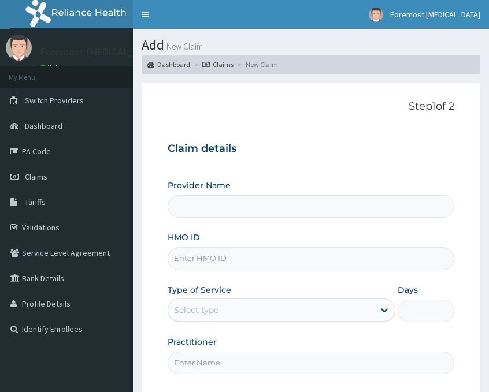
click at [214, 262] on input "HMO ID" at bounding box center [310, 258] width 286 height 23
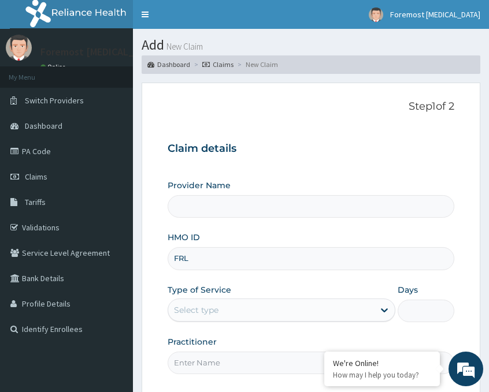
type input "FRL/"
type input "Foremost [MEDICAL_DATA]"
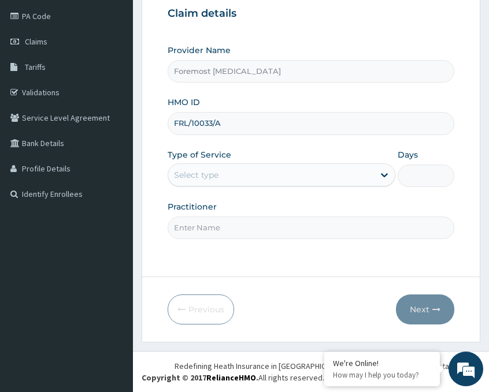
type input "FRL/10033/A"
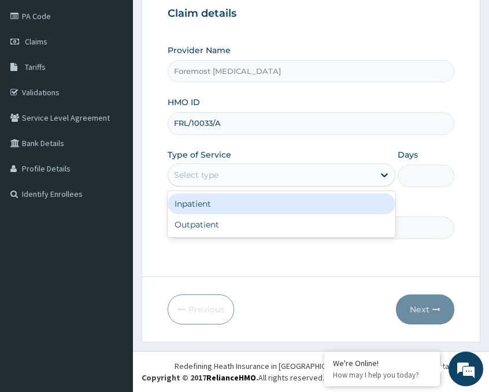
drag, startPoint x: 266, startPoint y: 173, endPoint x: 229, endPoint y: 210, distance: 52.3
click at [229, 187] on div "option Inpatient focused, 1 of 2. 2 results available. Use Up and Down to choos…" at bounding box center [281, 174] width 228 height 23
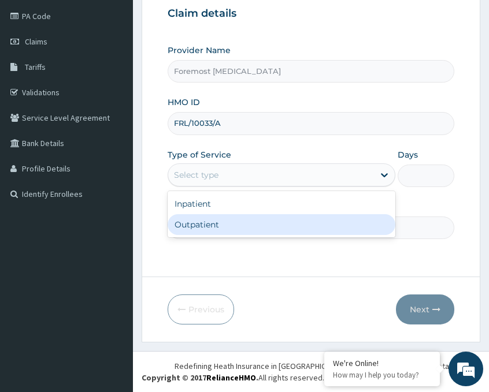
click at [218, 226] on div "Outpatient" at bounding box center [281, 224] width 228 height 21
type input "1"
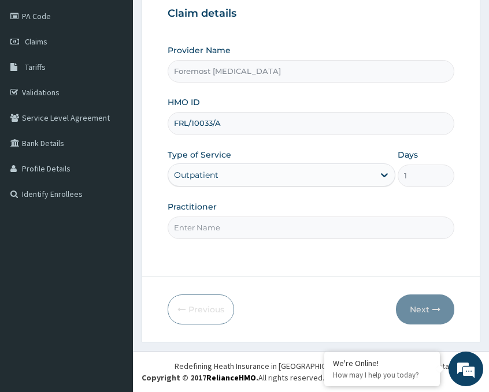
click at [211, 229] on input "Practitioner" at bounding box center [310, 228] width 286 height 23
paste input "NULL"
type input "NULL"
click at [424, 301] on button "Next" at bounding box center [425, 310] width 58 height 30
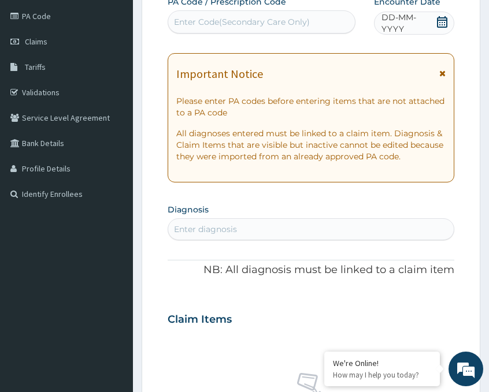
click at [401, 31] on span "DD-MM-YYYY" at bounding box center [408, 23] width 54 height 23
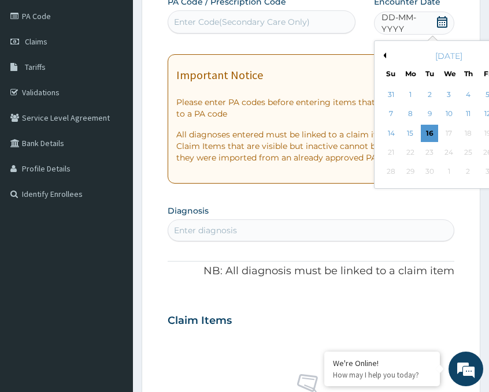
click at [385, 55] on button "Previous Month" at bounding box center [383, 56] width 6 height 6
click at [452, 172] on div "27" at bounding box center [447, 171] width 17 height 17
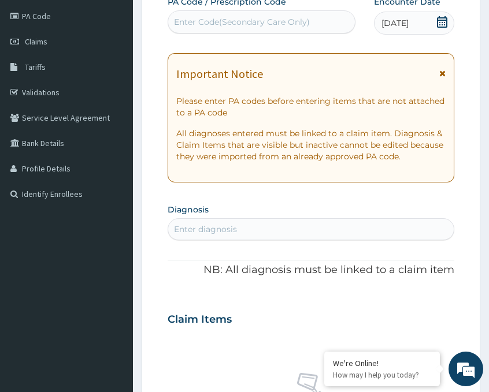
click at [273, 20] on div "Enter Code(Secondary Care Only)" at bounding box center [242, 22] width 136 height 12
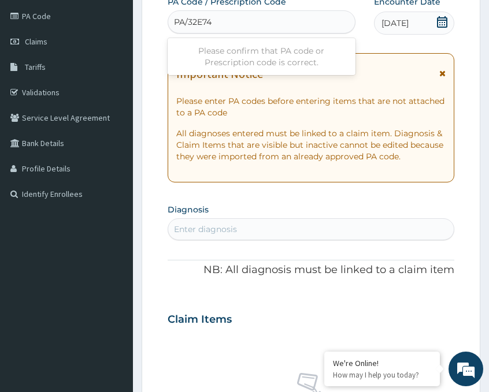
type input "PA/32E74C"
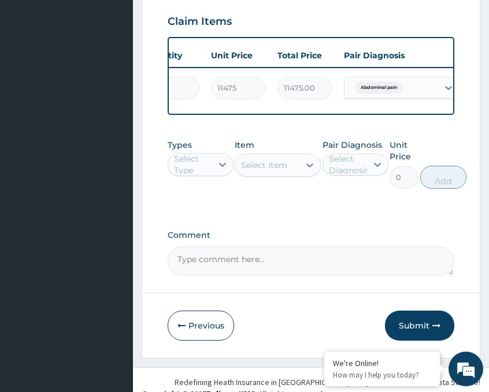
scroll to position [461, 0]
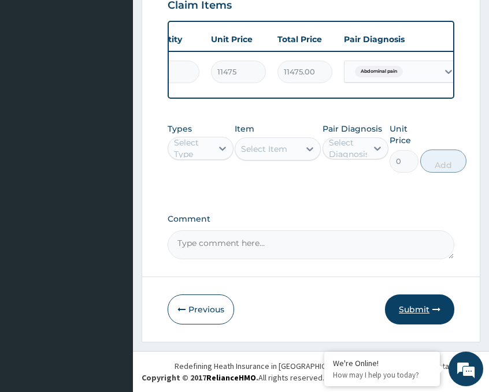
click at [423, 318] on button "Submit" at bounding box center [419, 310] width 69 height 30
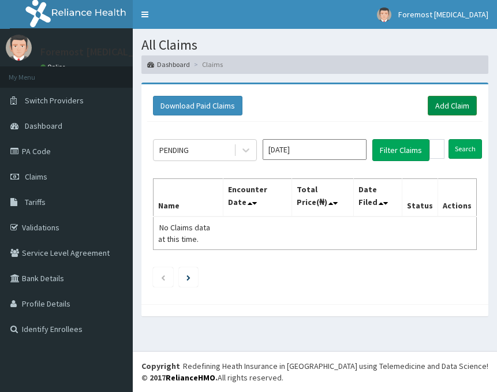
click at [450, 107] on link "Add Claim" at bounding box center [452, 106] width 49 height 20
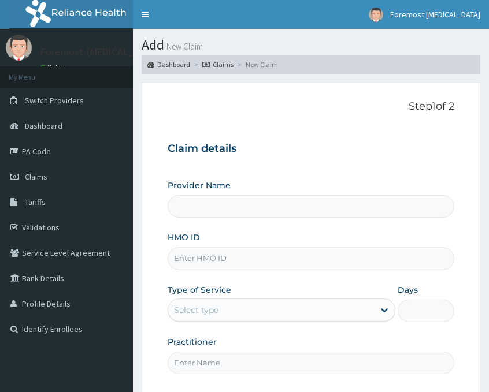
click at [203, 262] on input "HMO ID" at bounding box center [310, 258] width 286 height 23
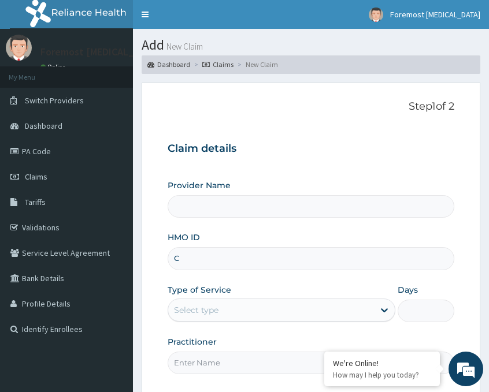
type input "CM"
type input "Foremost [MEDICAL_DATA]"
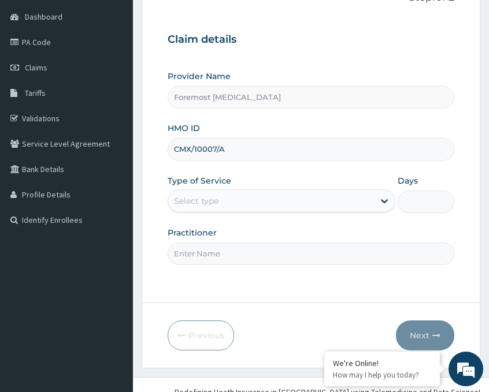
scroll to position [135, 0]
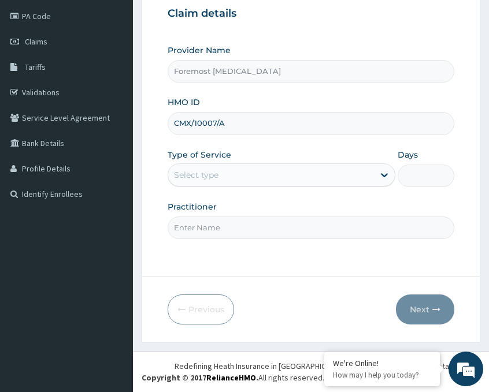
type input "CMX/10007/A"
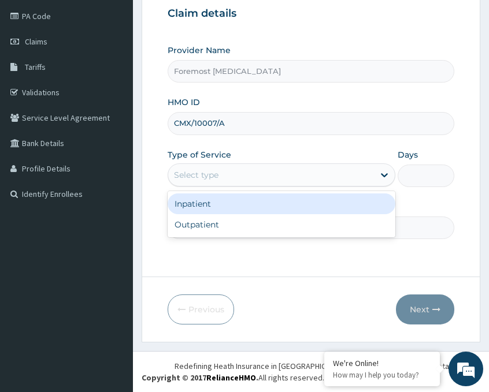
click at [272, 177] on div "Select type" at bounding box center [271, 175] width 206 height 18
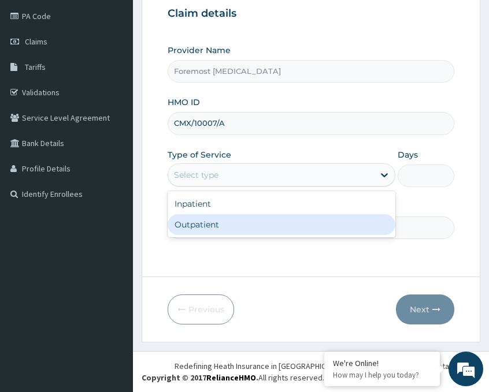
scroll to position [0, 0]
click at [206, 229] on div "Outpatient" at bounding box center [281, 224] width 228 height 21
type input "1"
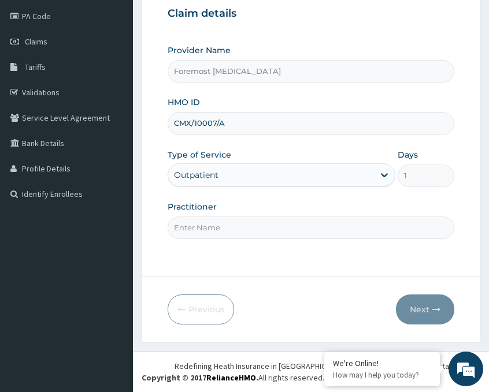
click at [192, 224] on input "Practitioner" at bounding box center [310, 228] width 286 height 23
type input "N"
paste input "NULL"
type input "NULL"
click at [422, 317] on button "Next" at bounding box center [425, 310] width 58 height 30
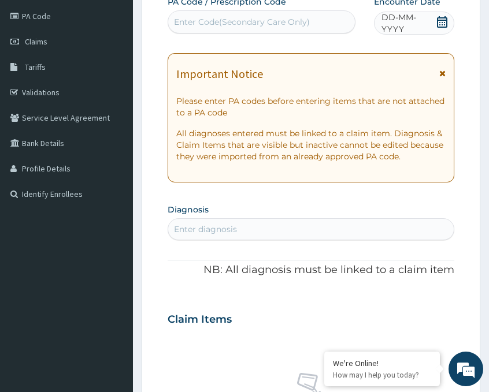
click at [406, 30] on span "DD-MM-YYYY" at bounding box center [408, 23] width 54 height 23
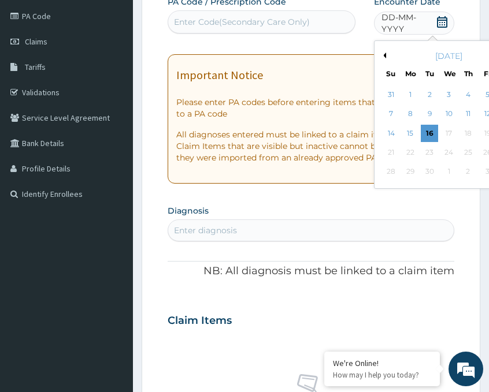
click at [387, 55] on div "[DATE]" at bounding box center [448, 56] width 139 height 12
click at [382, 56] on button "Previous Month" at bounding box center [383, 56] width 6 height 6
click at [412, 169] on div "25" at bounding box center [409, 171] width 17 height 17
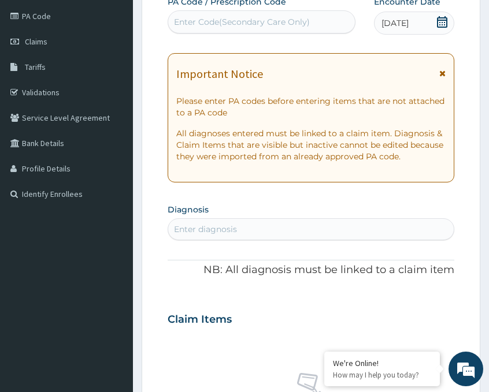
click at [266, 32] on div "Enter Code(Secondary Care Only)" at bounding box center [261, 21] width 188 height 23
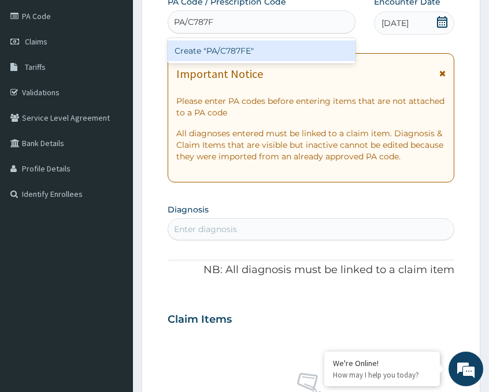
type input "PA/C787FE"
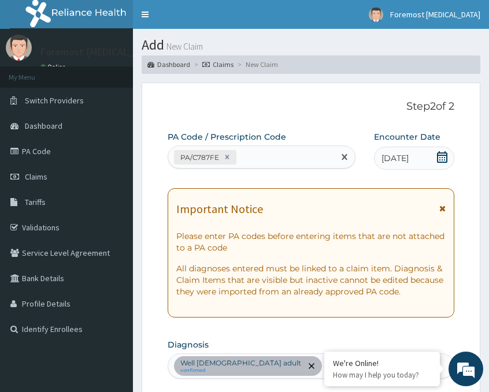
click at [240, 157] on div "PA/C787FE" at bounding box center [251, 157] width 166 height 19
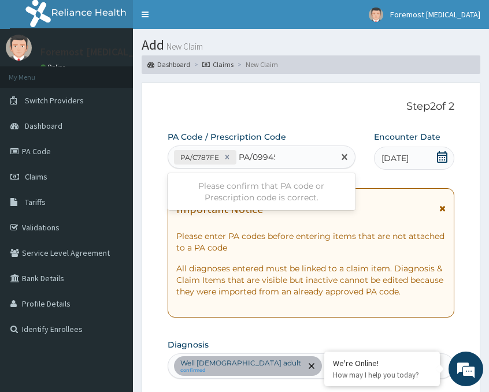
type input "PA/099455"
